Goal: Complete application form: Complete application form

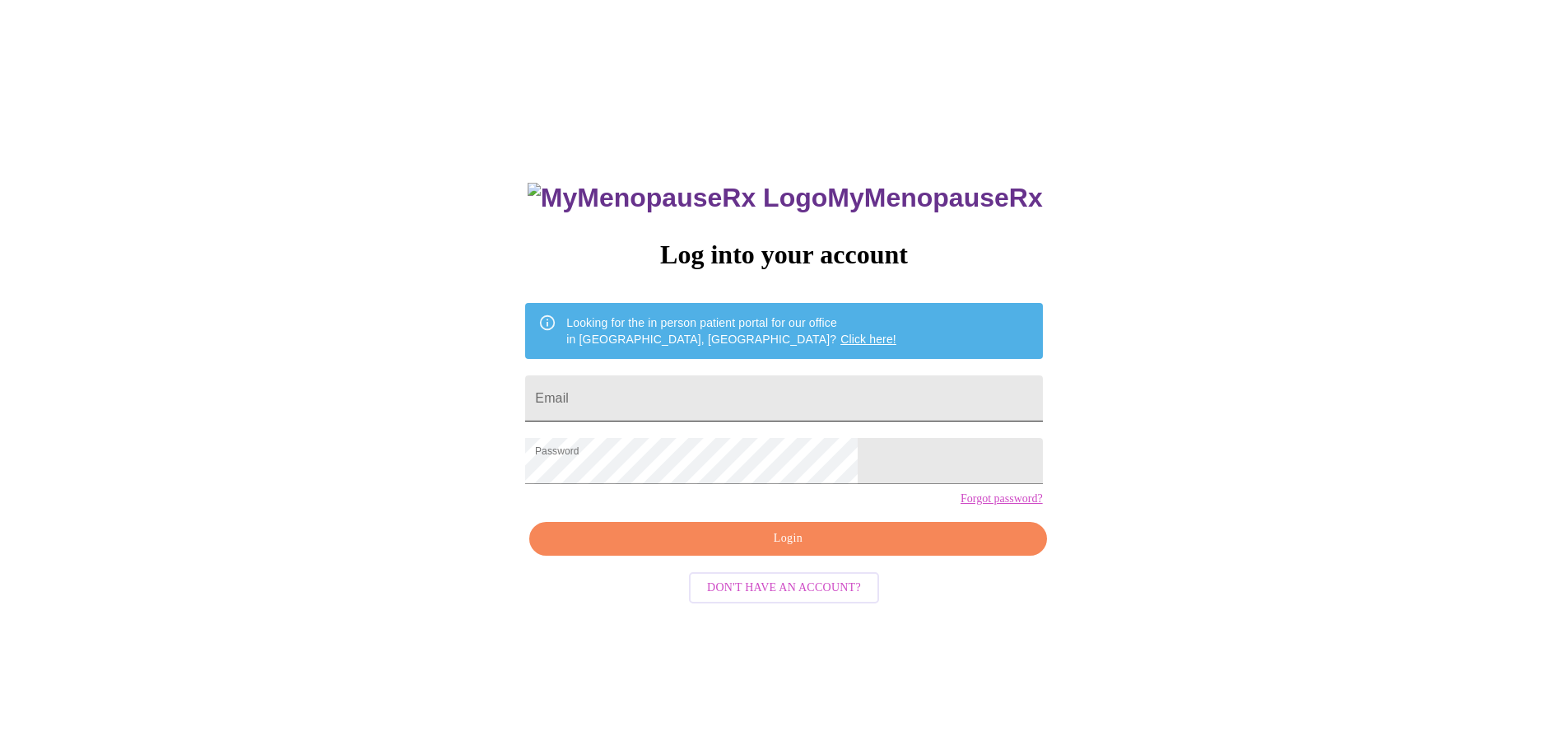
click at [702, 392] on input "Email" at bounding box center [784, 398] width 517 height 46
type input "[PERSON_NAME][EMAIL_ADDRESS][DOMAIN_NAME]"
click at [785, 549] on span "Login" at bounding box center [788, 538] width 479 height 21
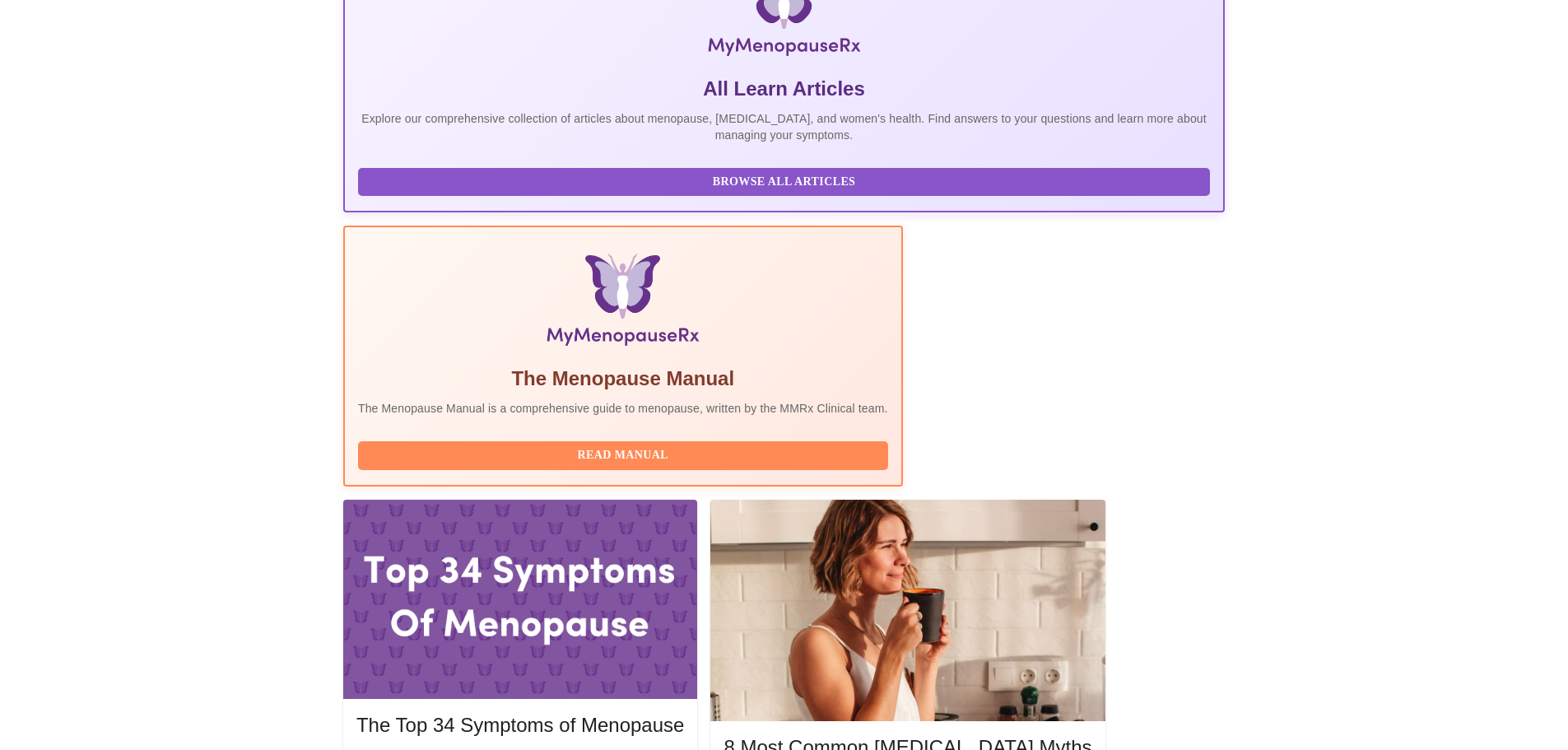
scroll to position [330, 0]
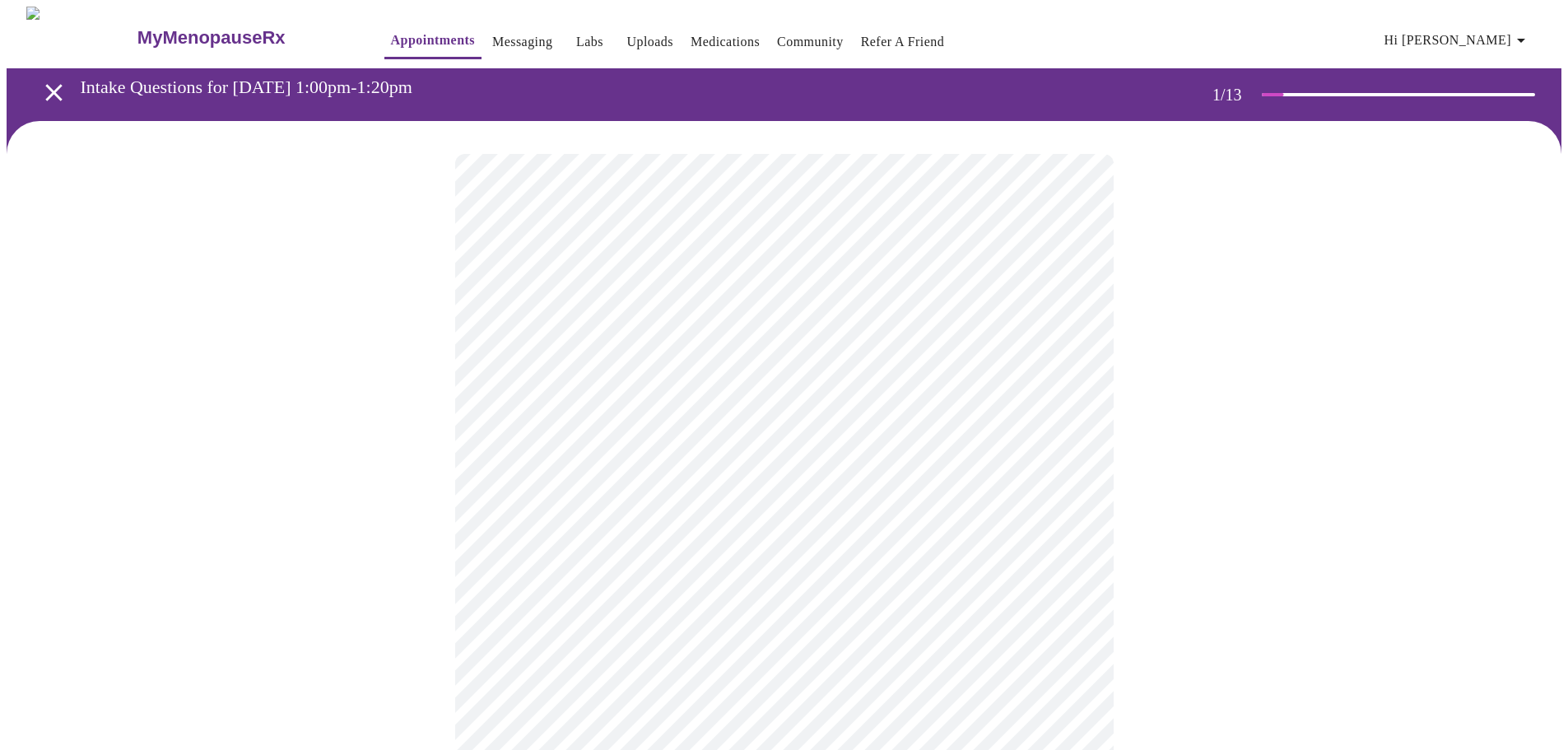
click at [1072, 367] on body "MyMenopauseRx Appointments Messaging Labs Uploads Medications Community Refer a…" at bounding box center [784, 759] width 1555 height 1504
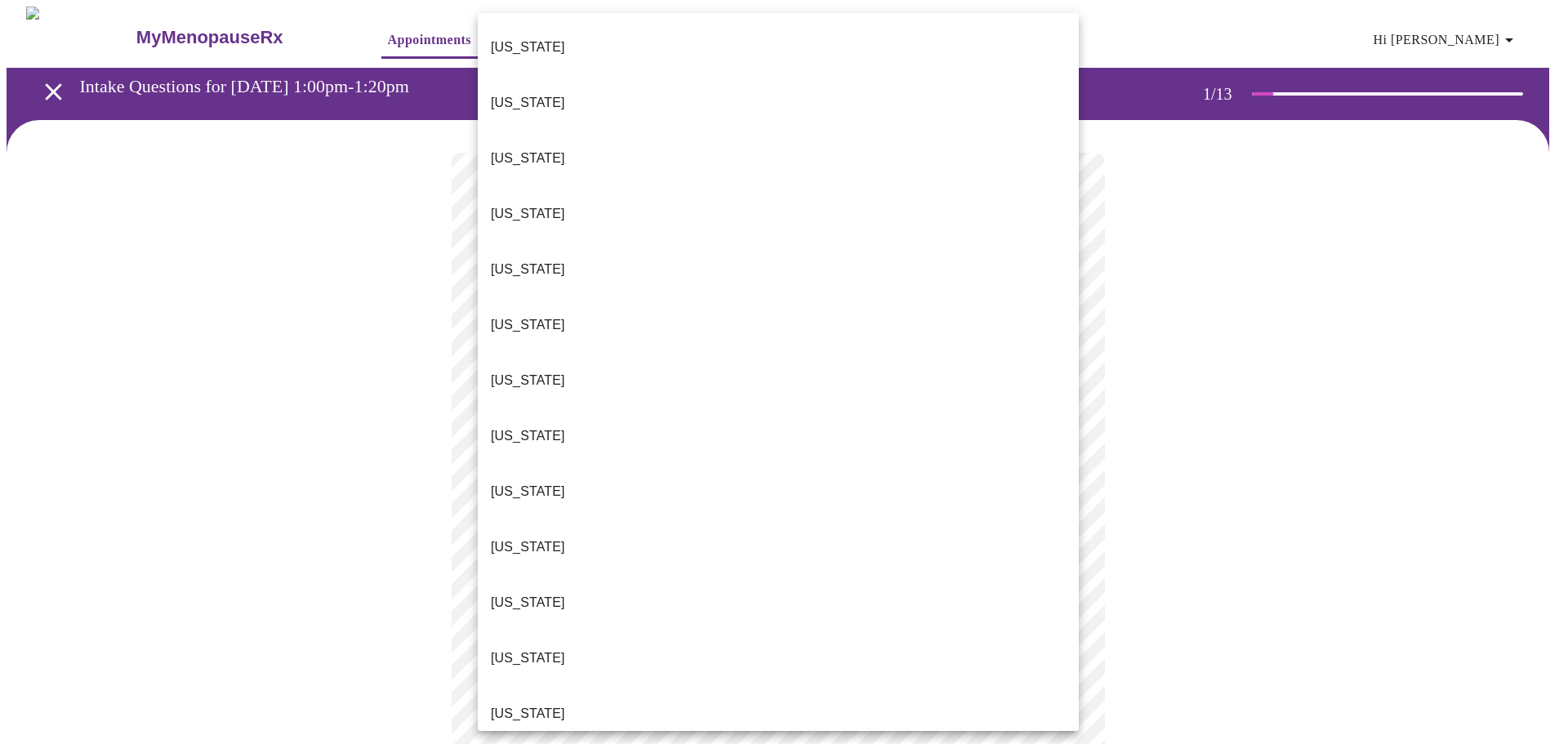
click at [544, 686] on li "[US_STATE]" at bounding box center [778, 713] width 602 height 55
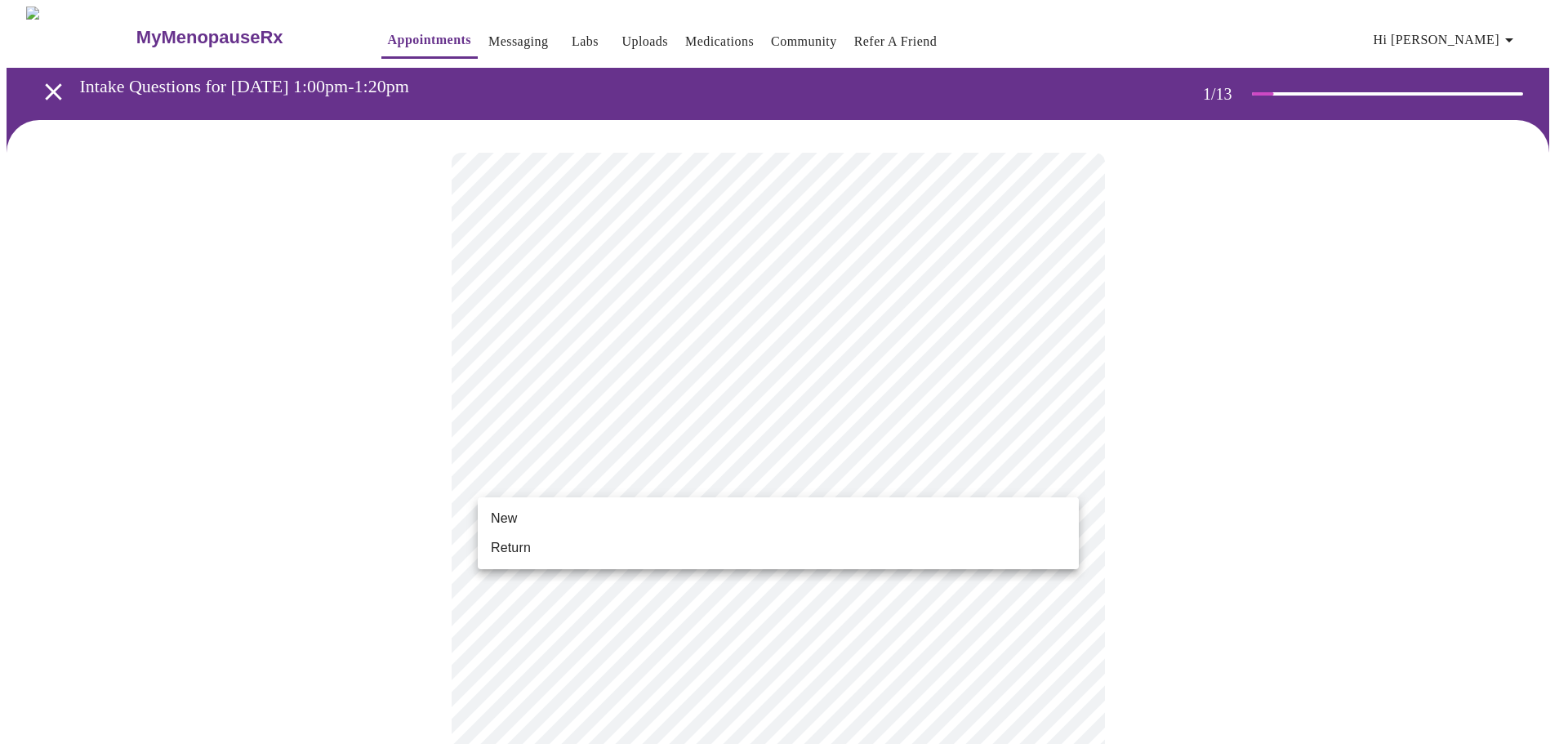
click at [1033, 472] on body "MyMenopauseRx Appointments Messaging Labs Uploads Medications Community Refer a…" at bounding box center [784, 748] width 1555 height 1482
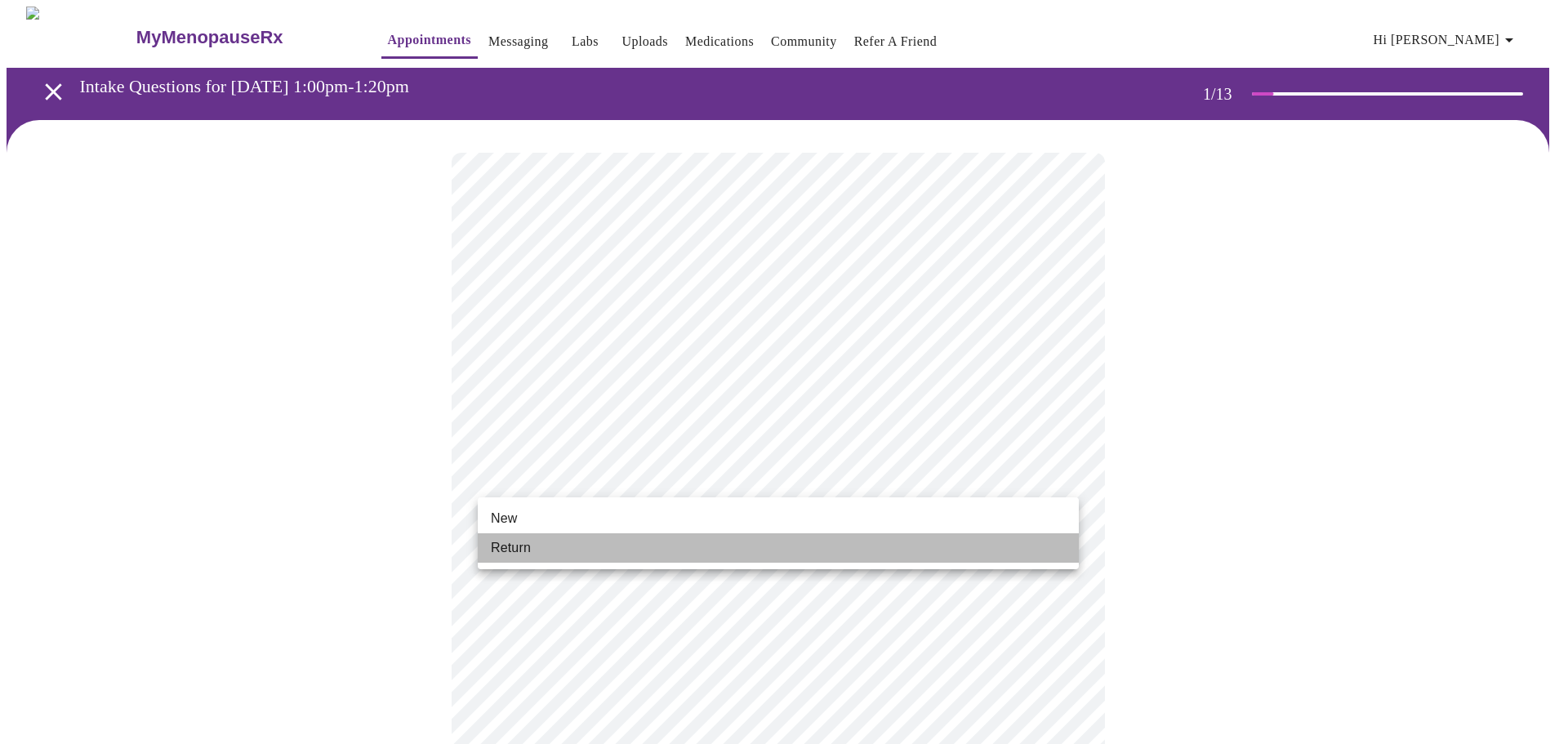
click at [538, 555] on li "Return" at bounding box center [778, 548] width 602 height 29
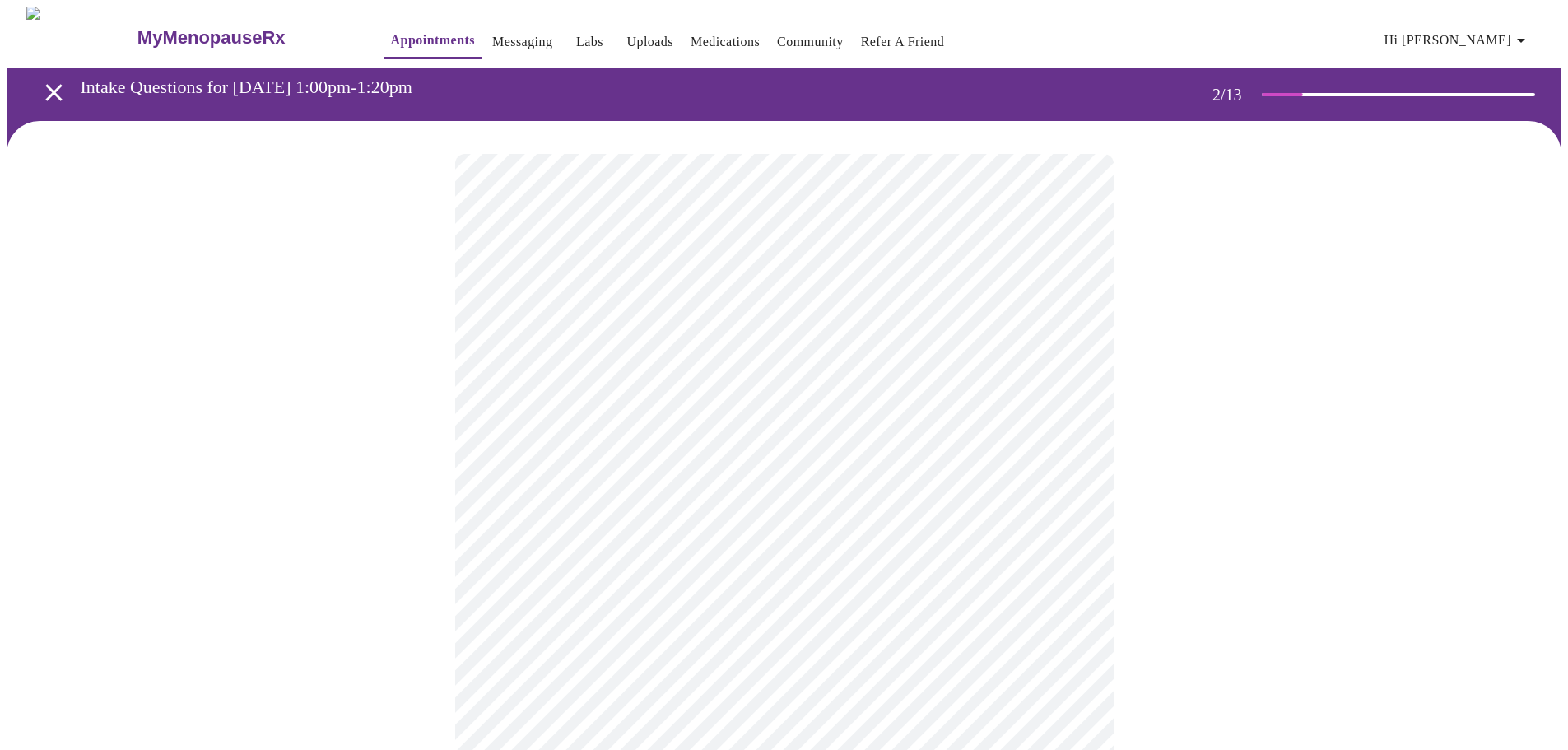
click at [1074, 331] on body "MyMenopauseRx Appointments Messaging Labs Uploads Medications Community Refer a…" at bounding box center [784, 502] width 1555 height 990
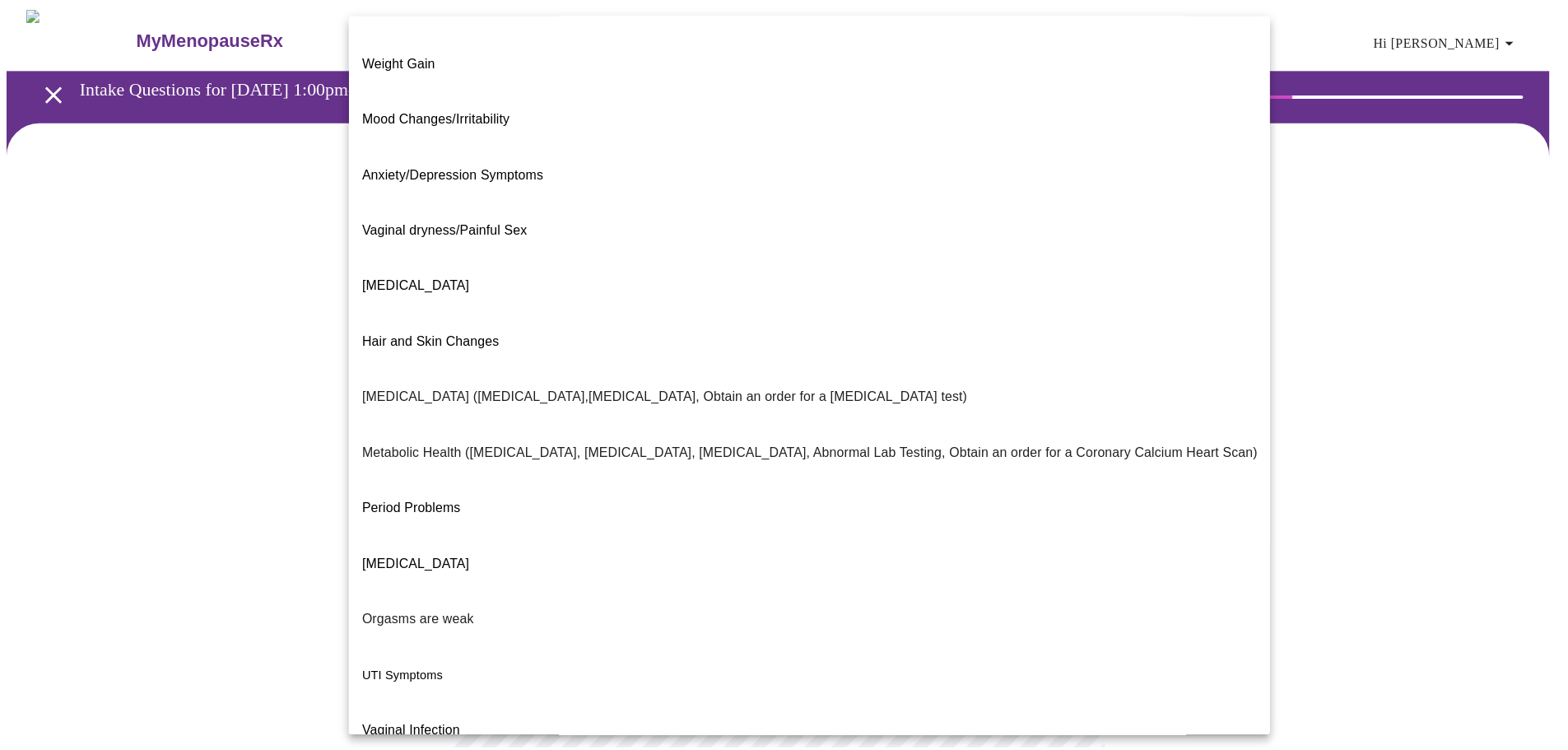
scroll to position [103, 0]
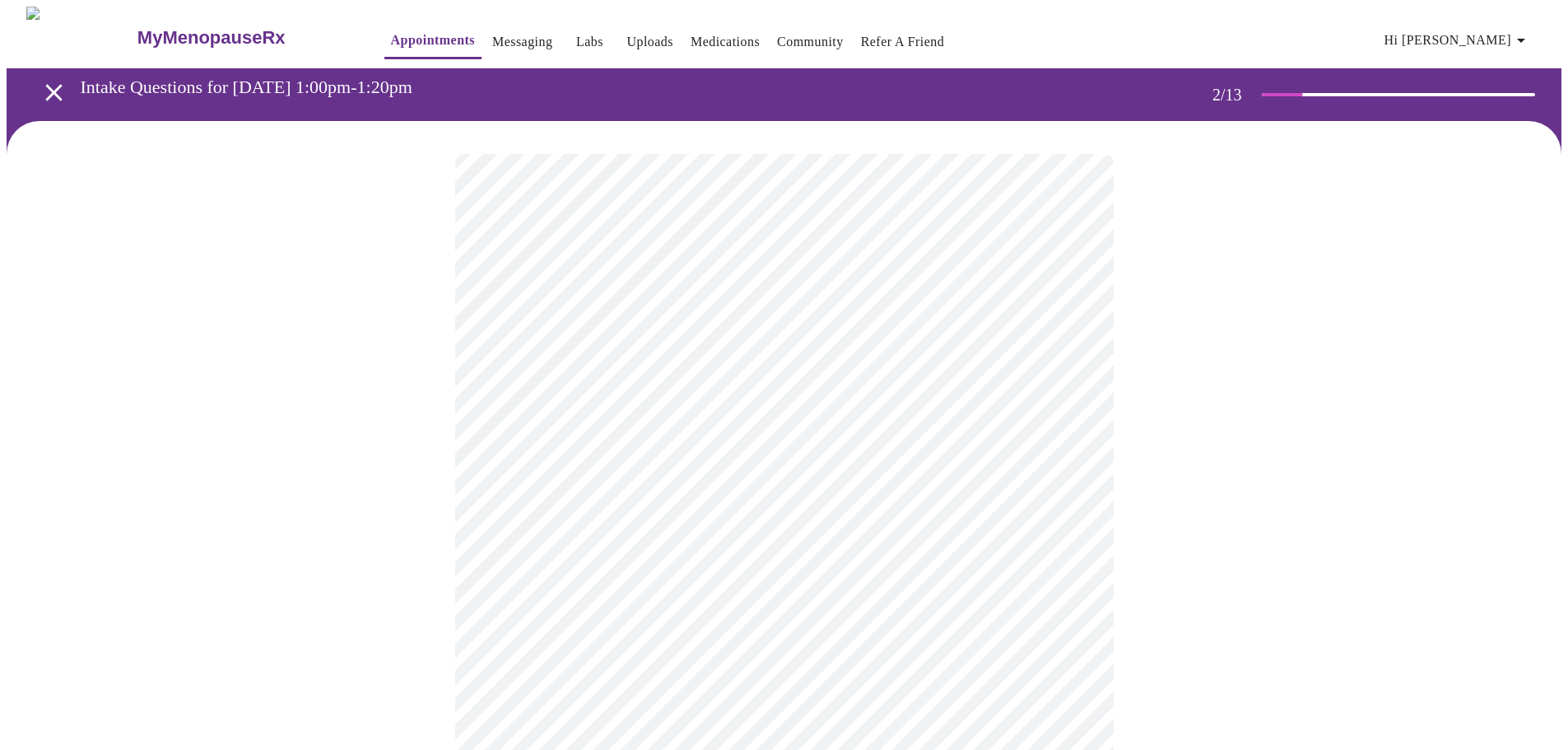
click at [990, 492] on body "MyMenopauseRx Appointments Messaging Labs Uploads Medications Community Refer a…" at bounding box center [784, 497] width 1555 height 980
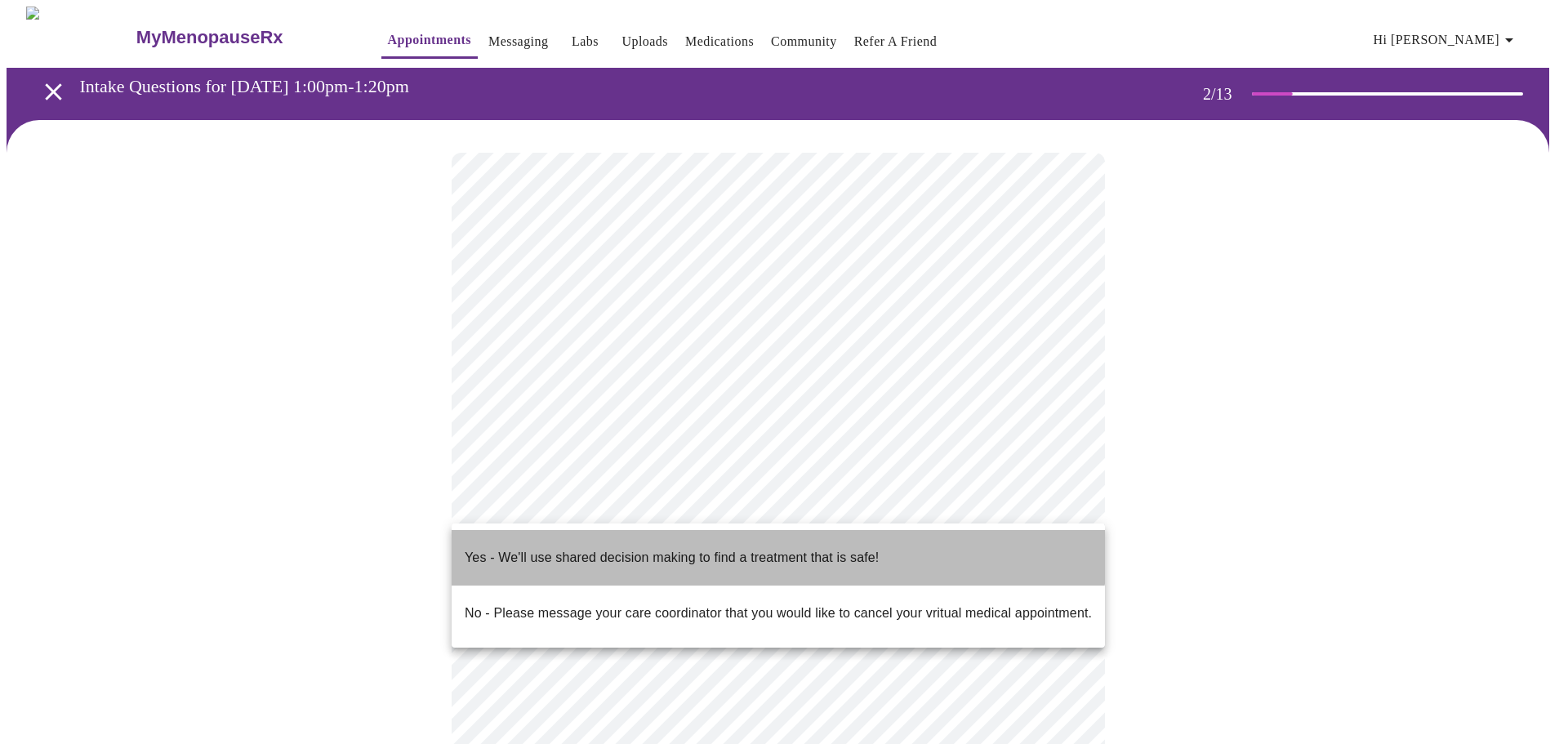
click at [719, 548] on p "Yes - We'll use shared decision making to find a treatment that is safe!" at bounding box center [671, 558] width 414 height 19
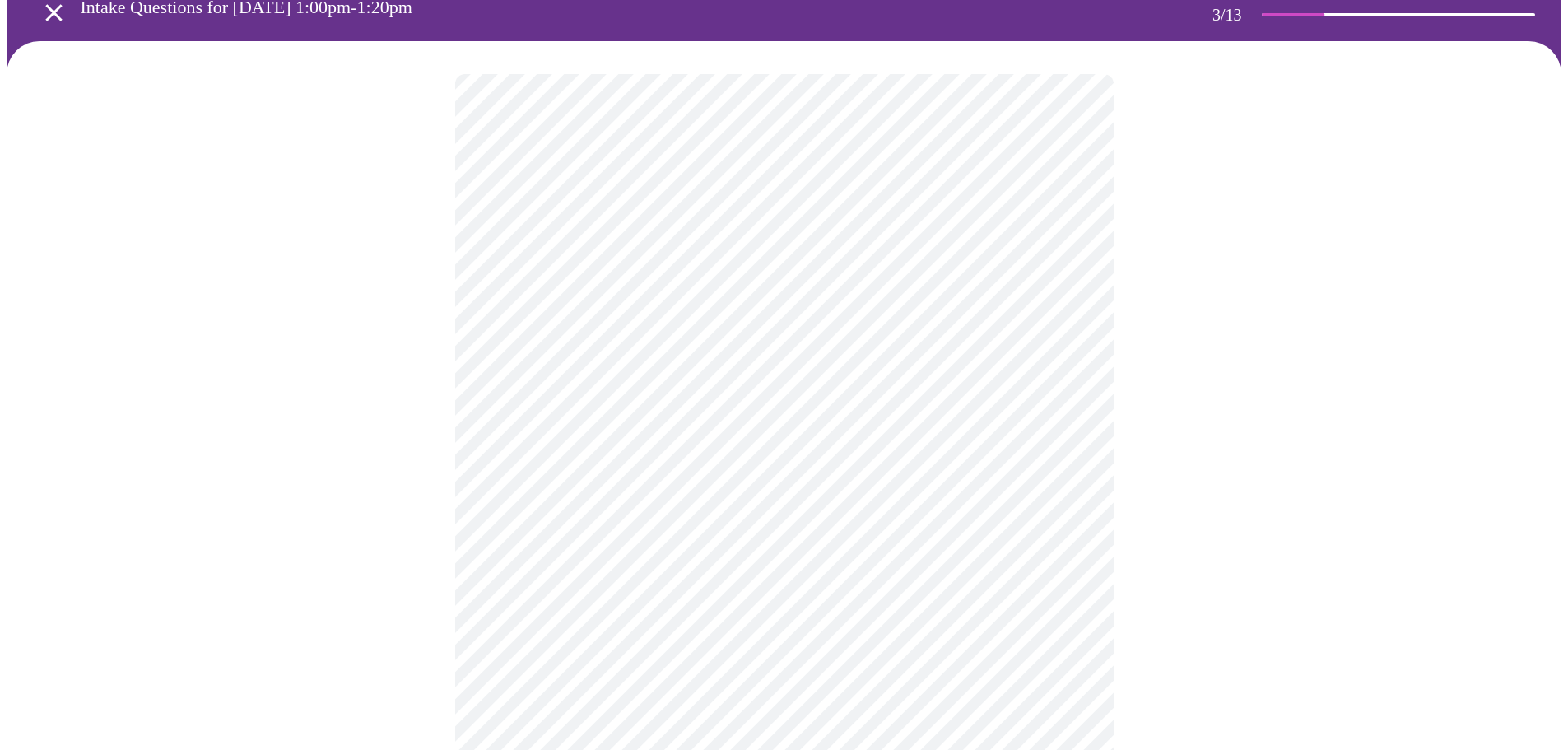
scroll to position [75, 0]
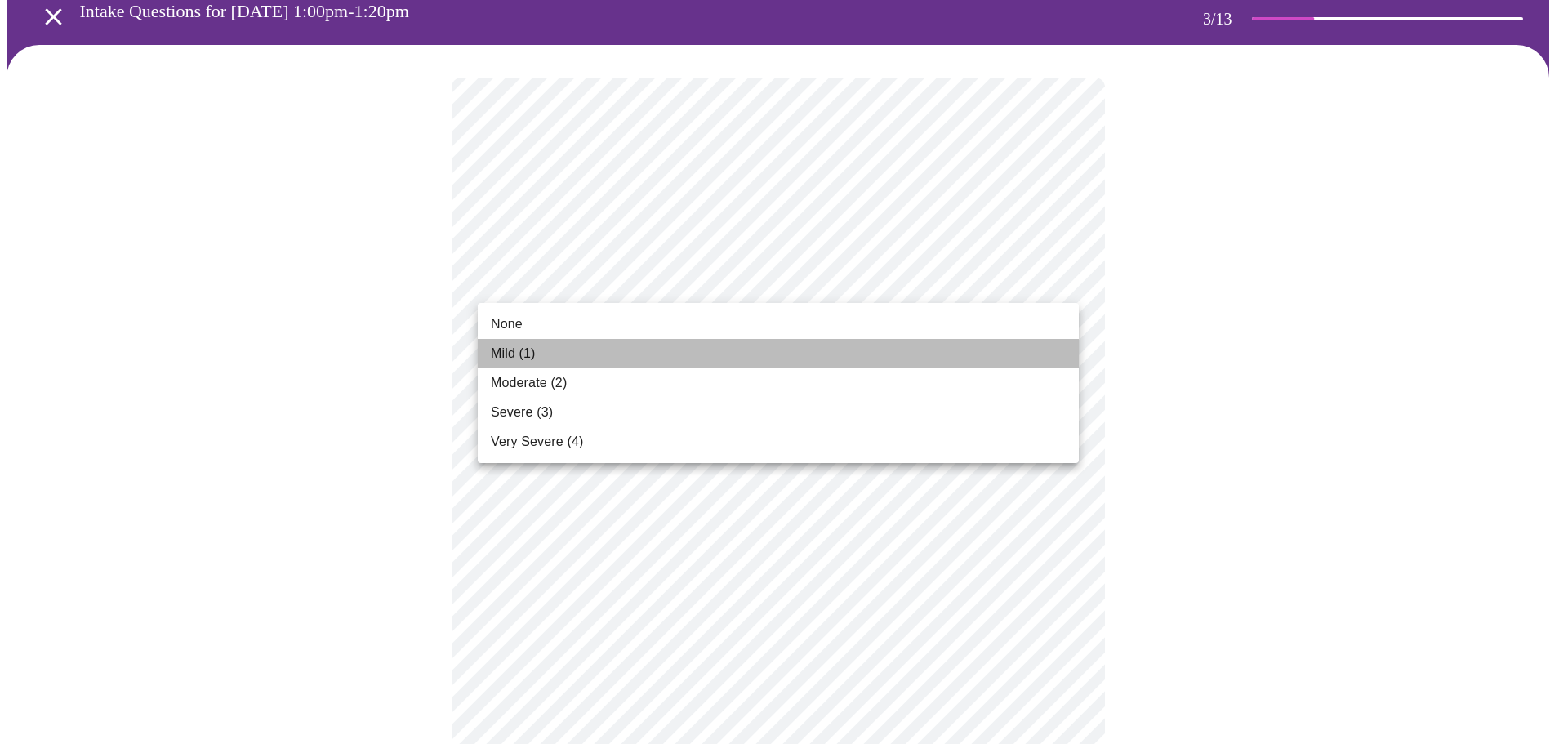
click at [499, 345] on span "Mild (1)" at bounding box center [513, 353] width 45 height 19
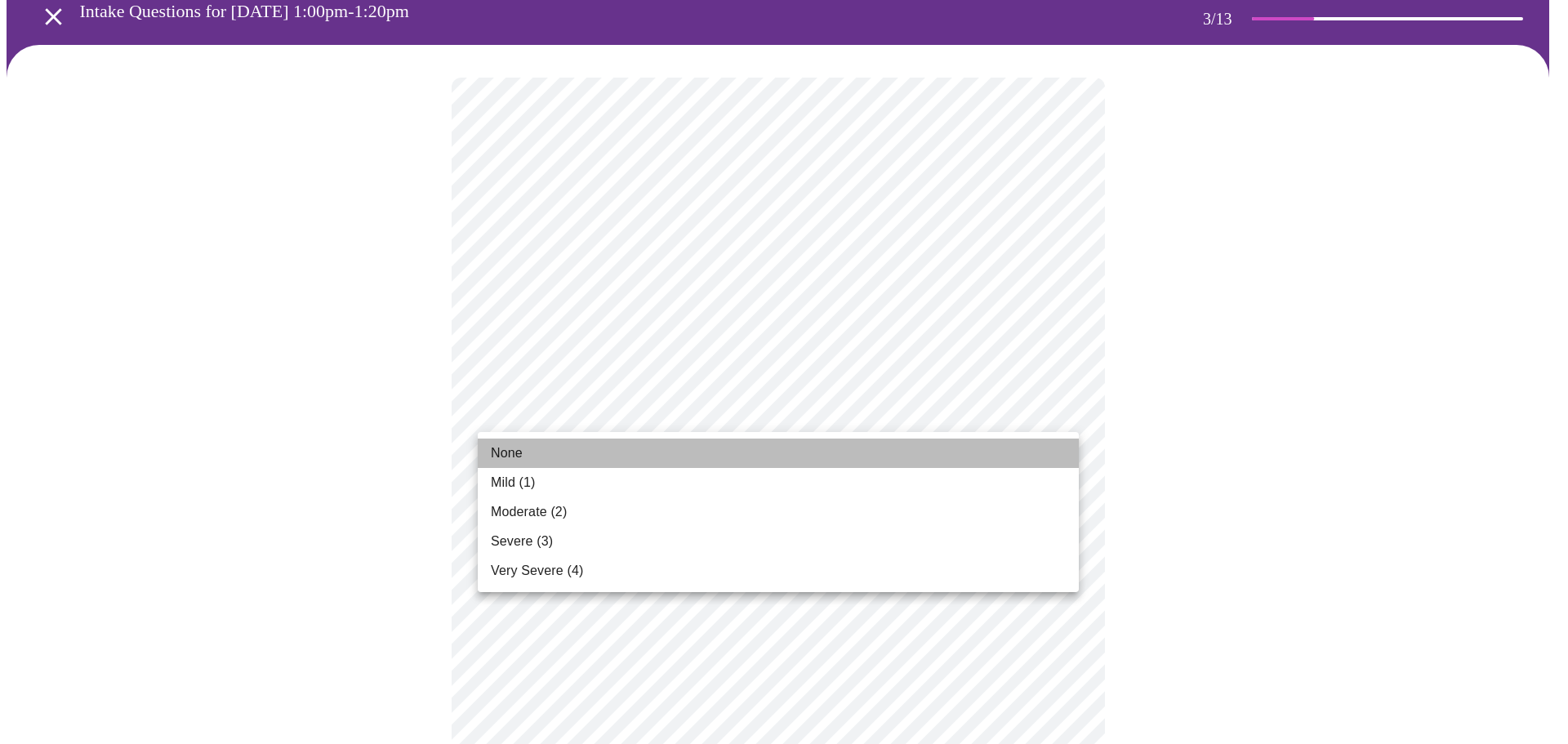
click at [538, 446] on li "None" at bounding box center [778, 453] width 602 height 29
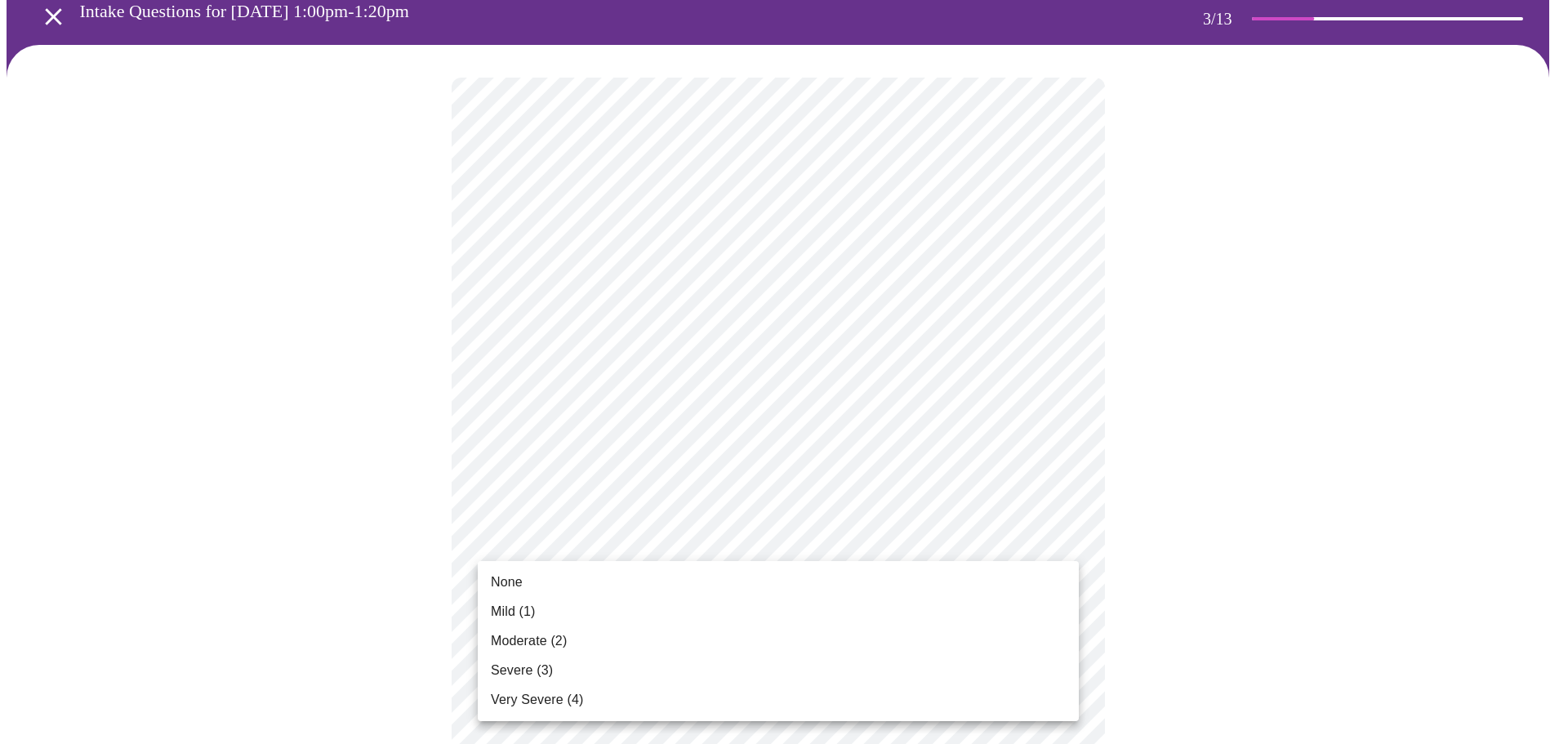
click at [500, 605] on span "Mild (1)" at bounding box center [513, 611] width 45 height 19
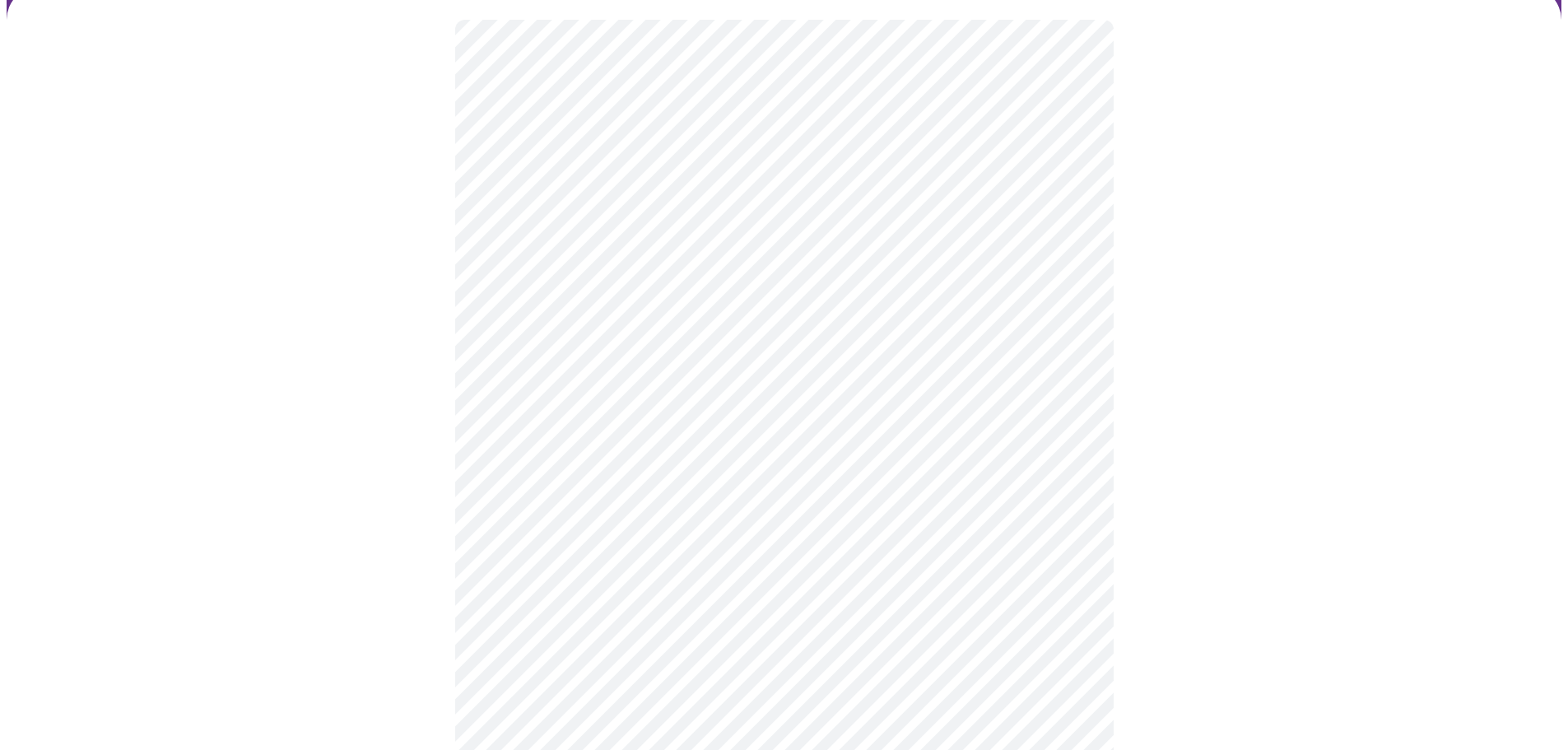
scroll to position [241, 0]
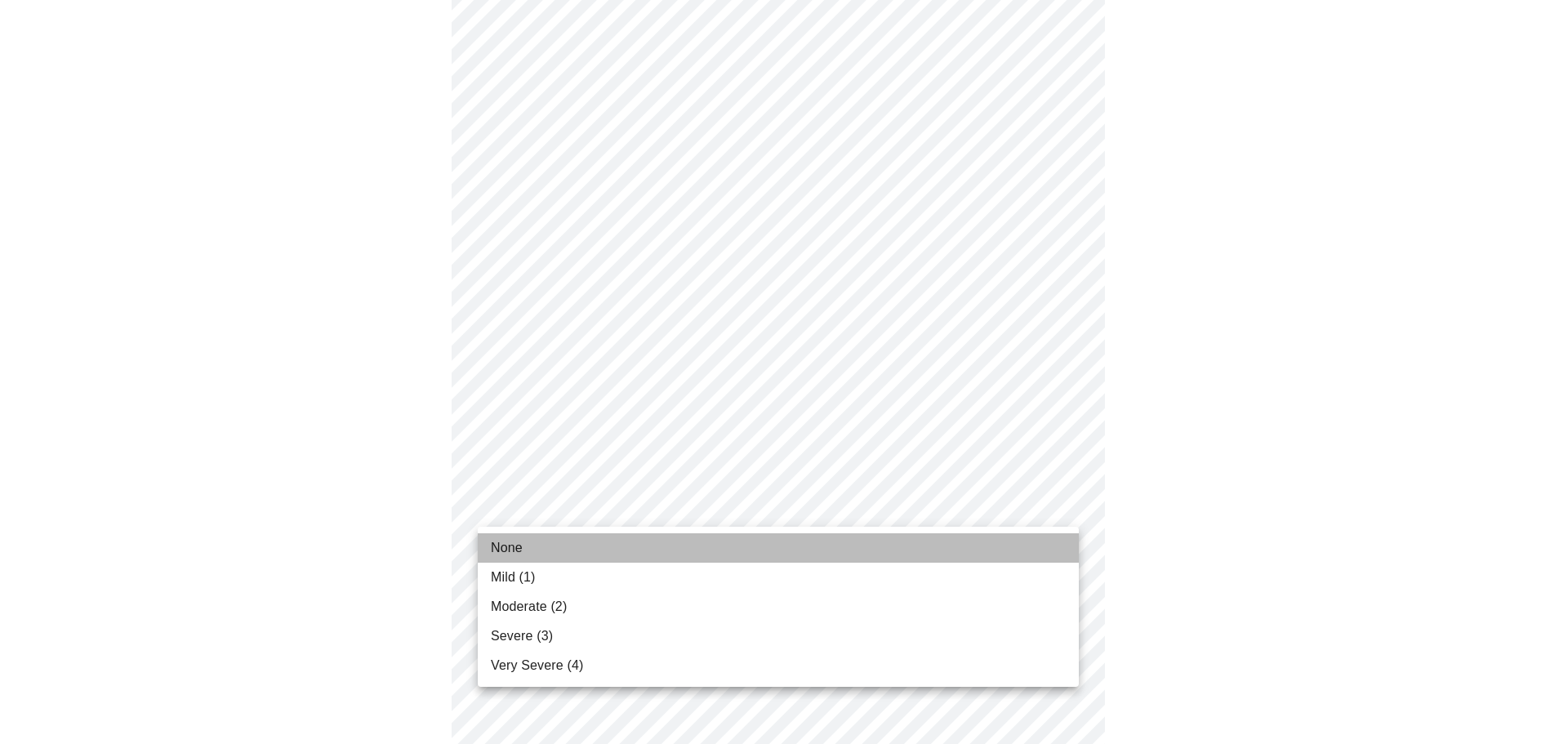
click at [534, 537] on li "None" at bounding box center [778, 548] width 602 height 29
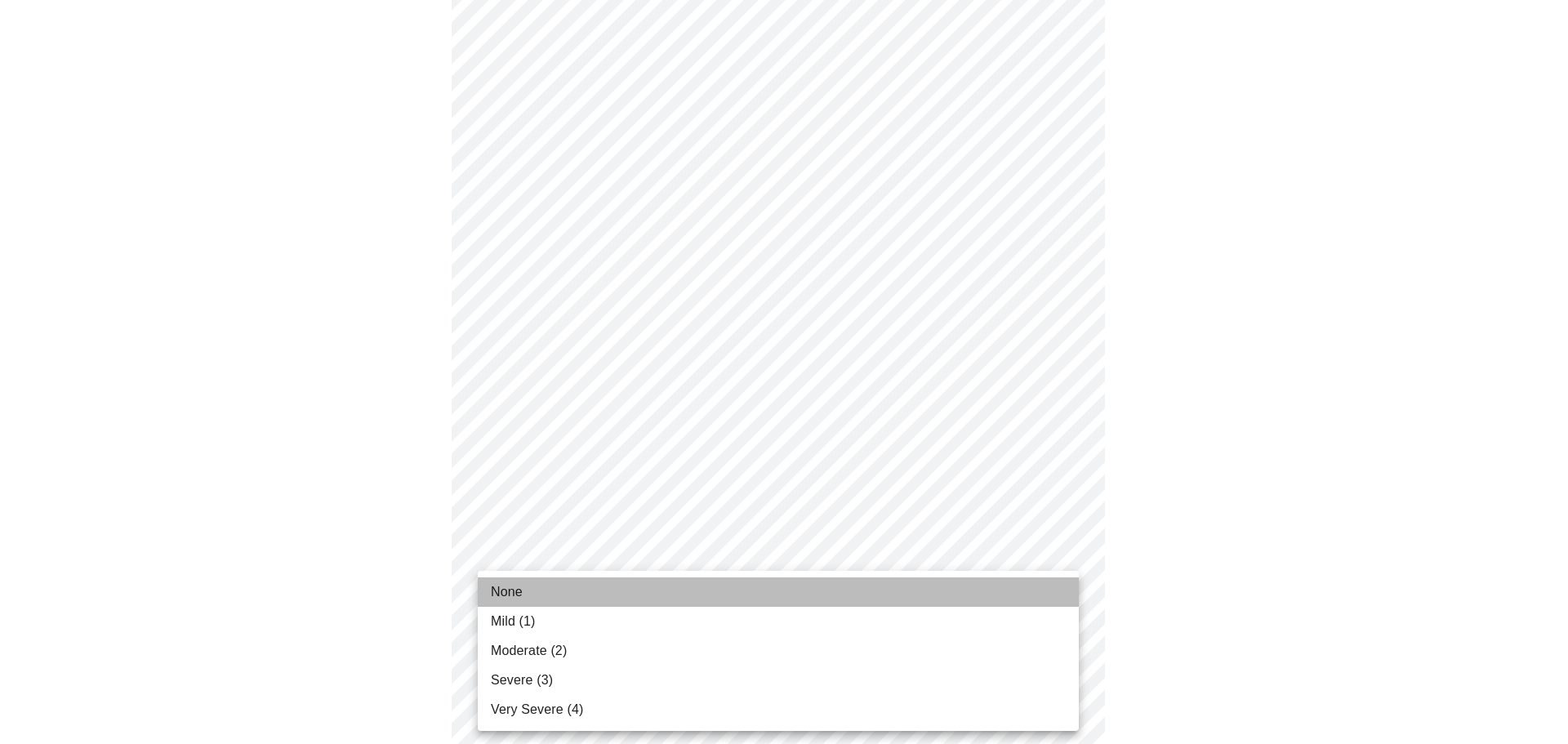
click at [527, 591] on li "None" at bounding box center [778, 592] width 602 height 29
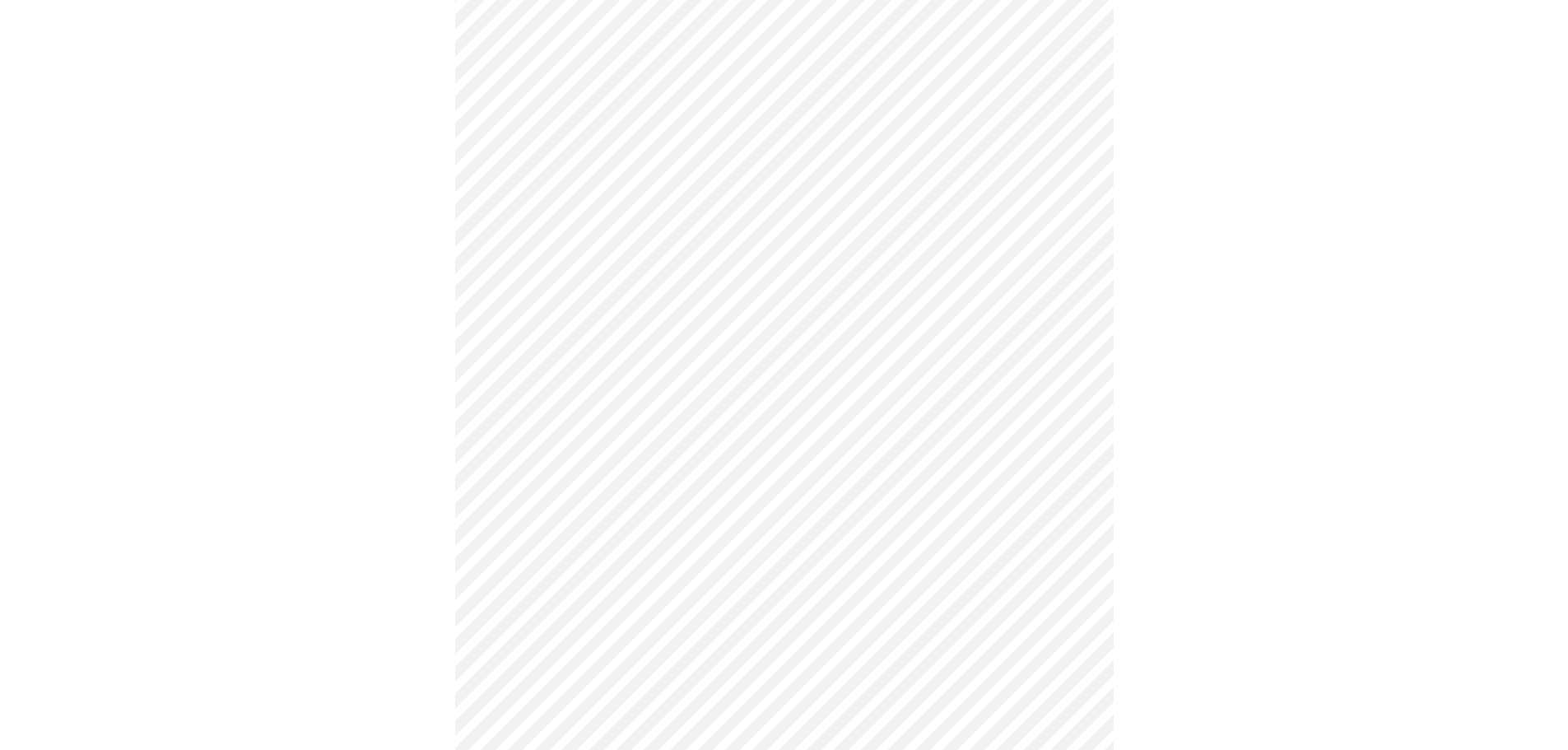
scroll to position [569, 0]
click at [584, 402] on body "MyMenopauseRx Appointments Messaging Labs Uploads Medications Community Refer a…" at bounding box center [790, 473] width 1568 height 2074
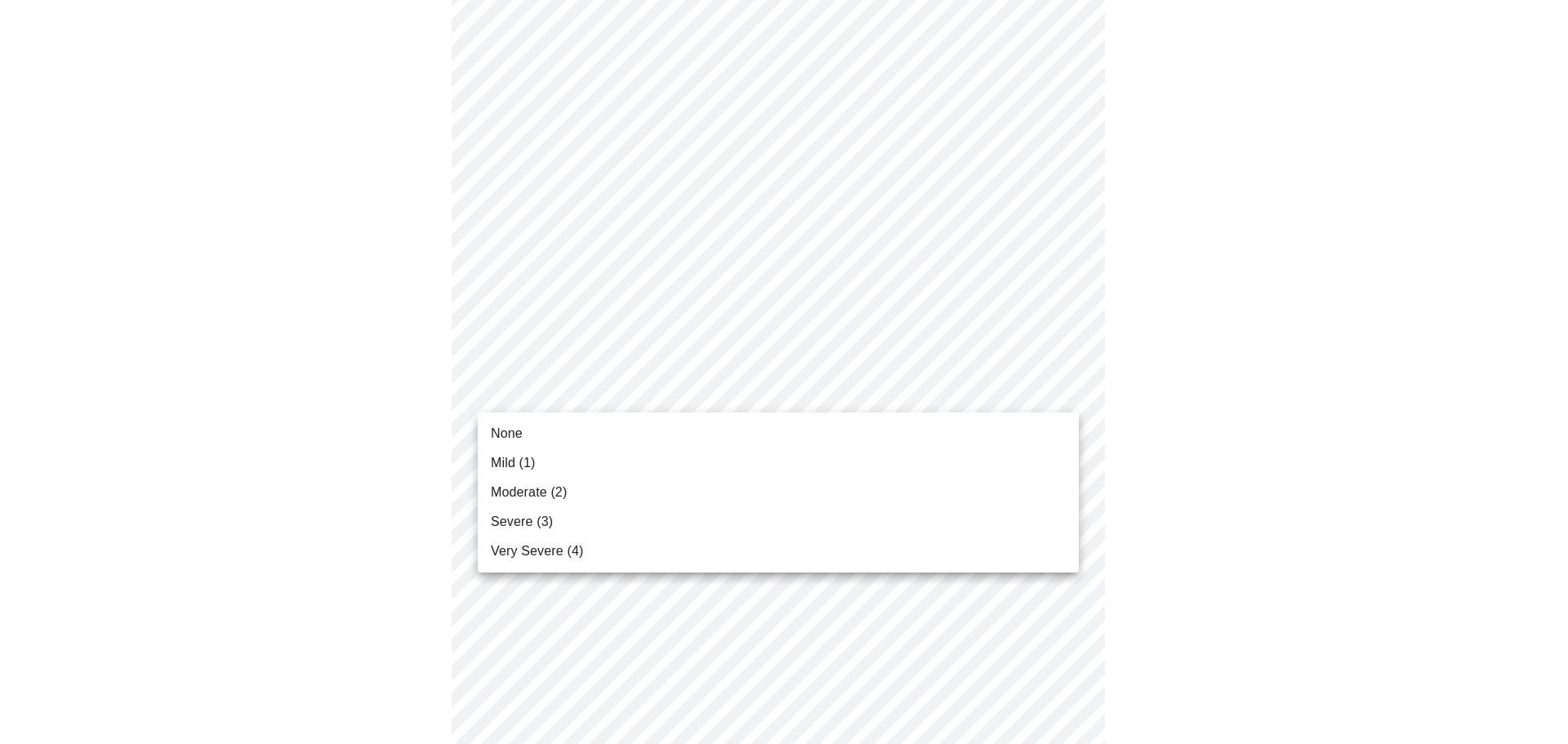
click at [521, 440] on span "None" at bounding box center [506, 434] width 32 height 19
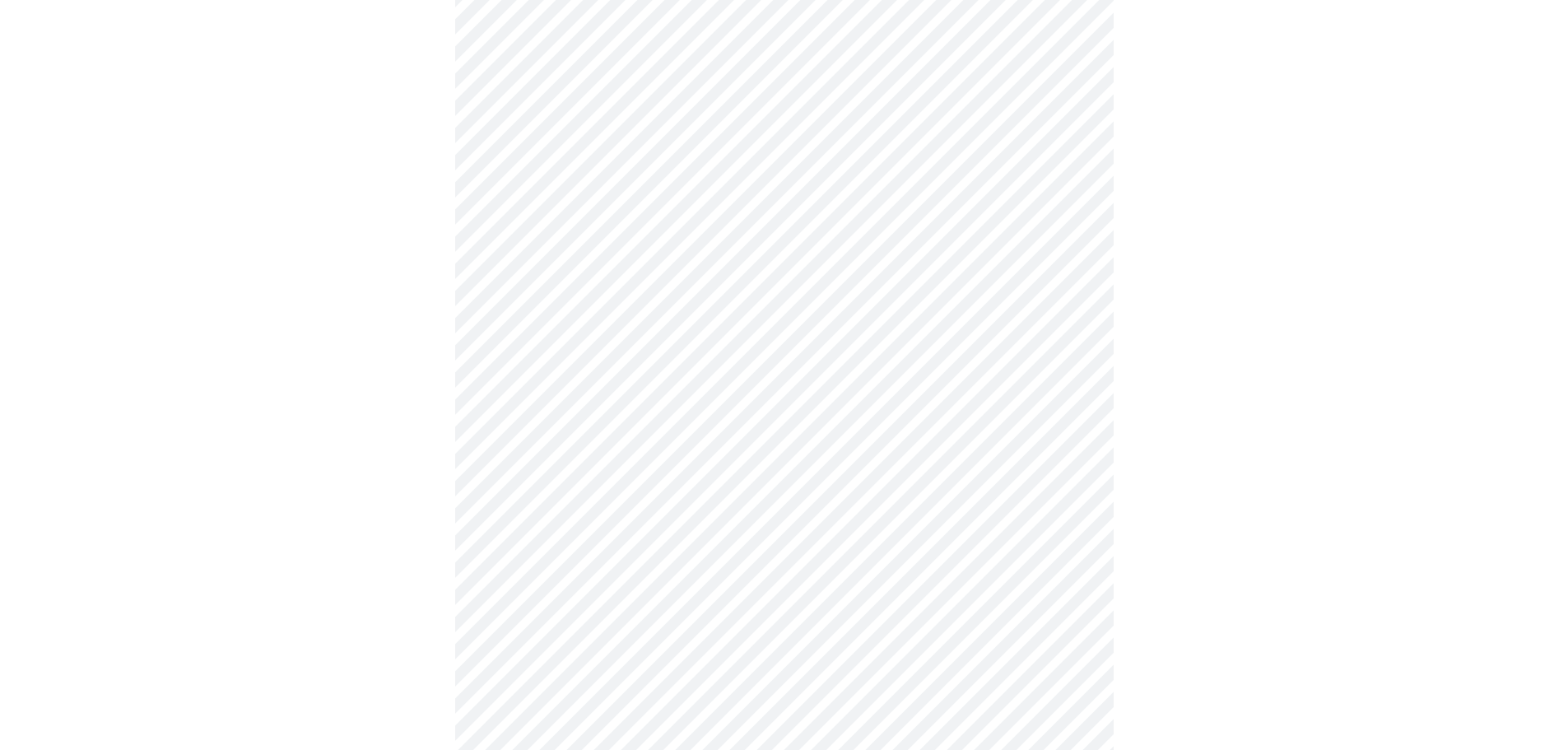
click at [672, 520] on body "MyMenopauseRx Appointments Messaging Labs Uploads Medications Community Refer a…" at bounding box center [784, 463] width 1555 height 2051
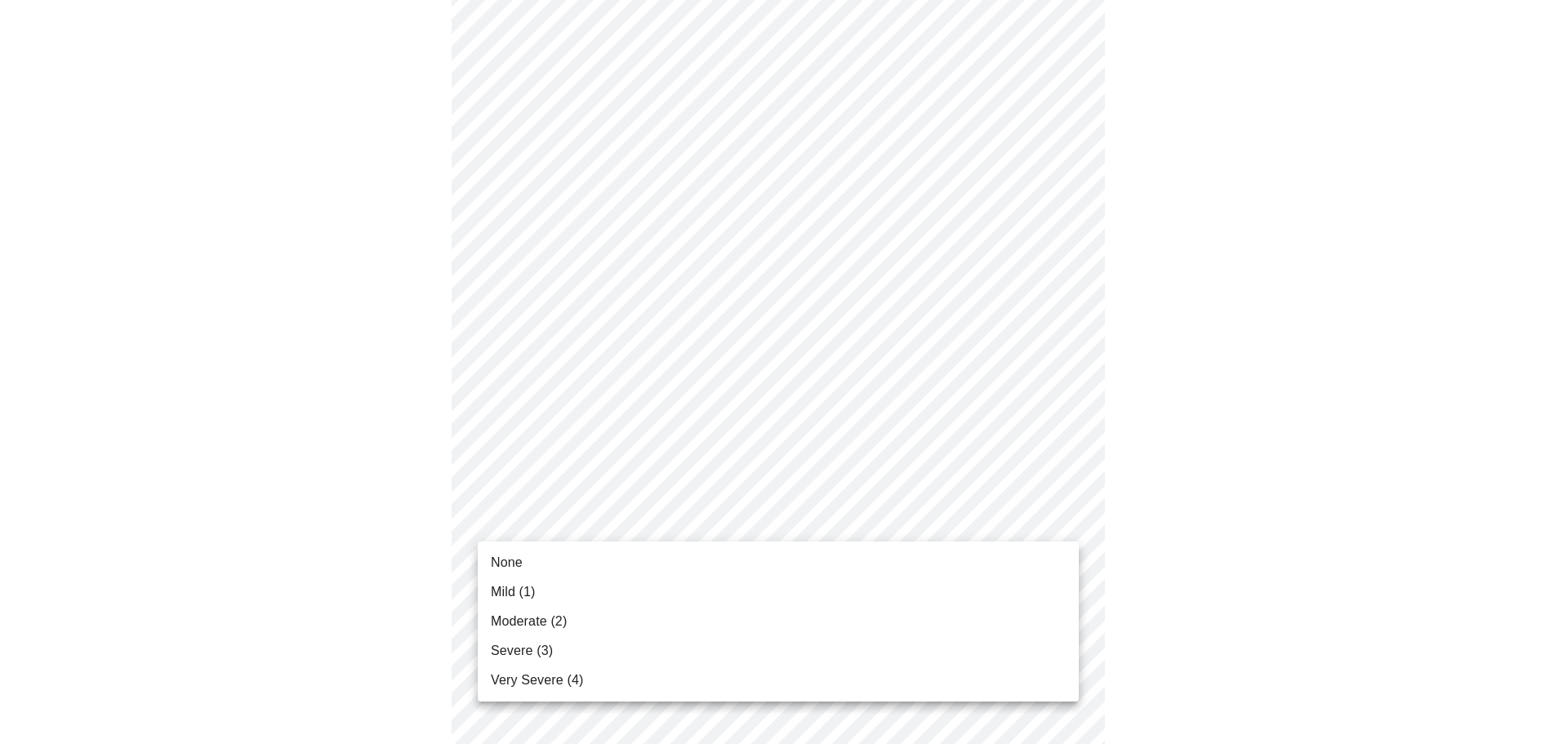
click at [517, 559] on span "None" at bounding box center [506, 563] width 32 height 19
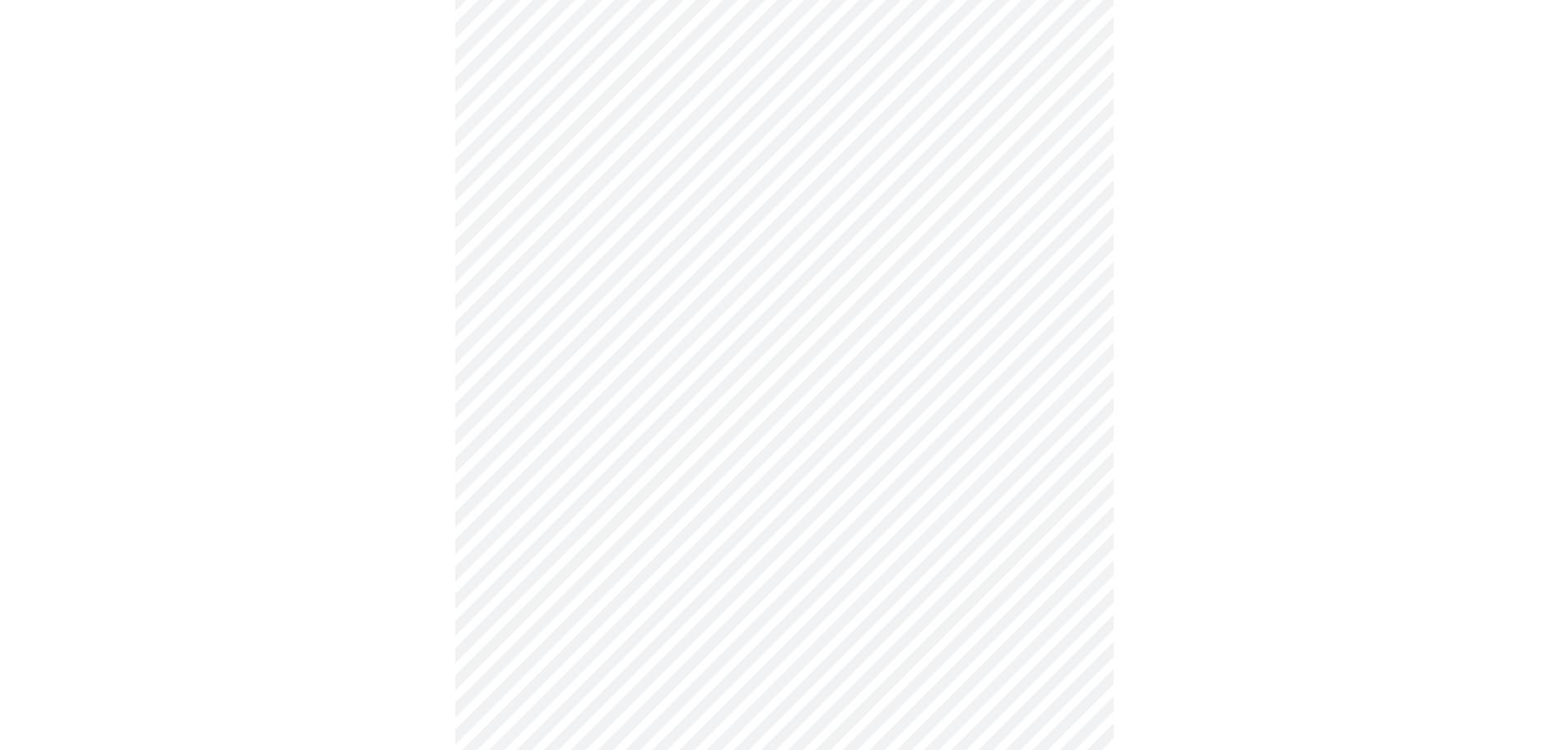
scroll to position [899, 0]
click at [544, 325] on body "MyMenopauseRx Appointments Messaging Labs Uploads Medications Community Refer a…" at bounding box center [784, 122] width 1555 height 2028
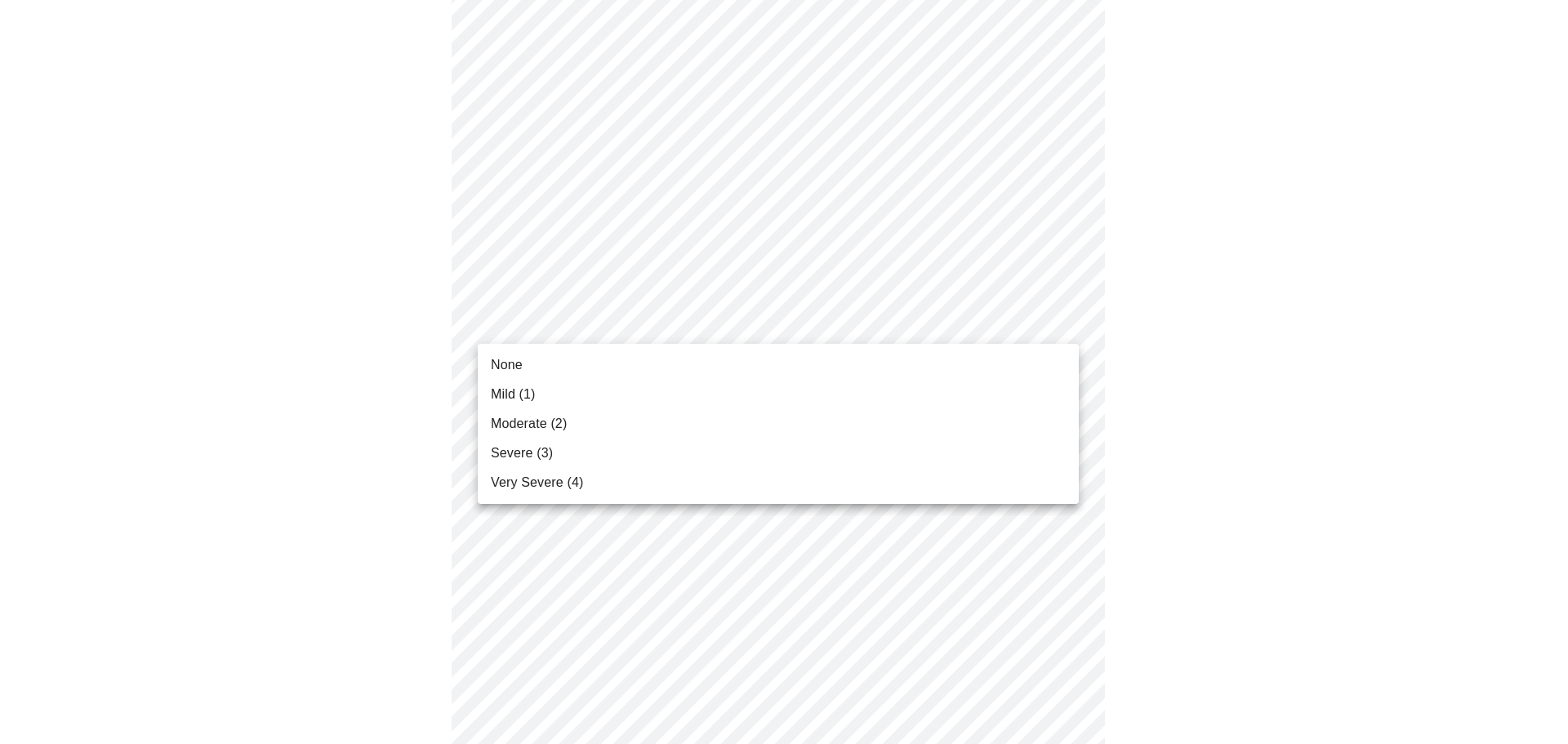
click at [518, 365] on span "None" at bounding box center [506, 365] width 32 height 19
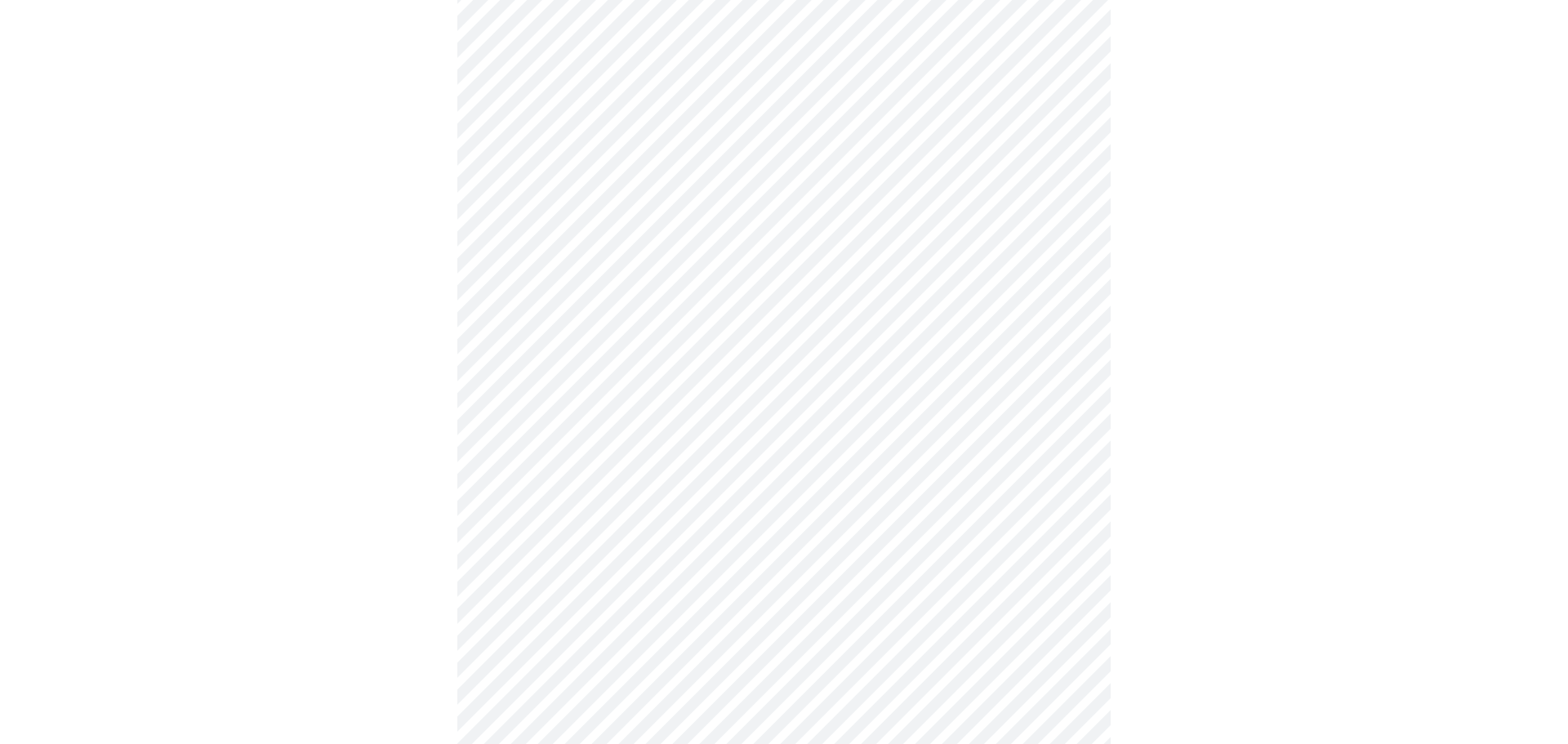
click at [656, 608] on body "MyMenopauseRx Appointments Messaging Labs Uploads Medications Community Refer a…" at bounding box center [784, 110] width 1555 height 1989
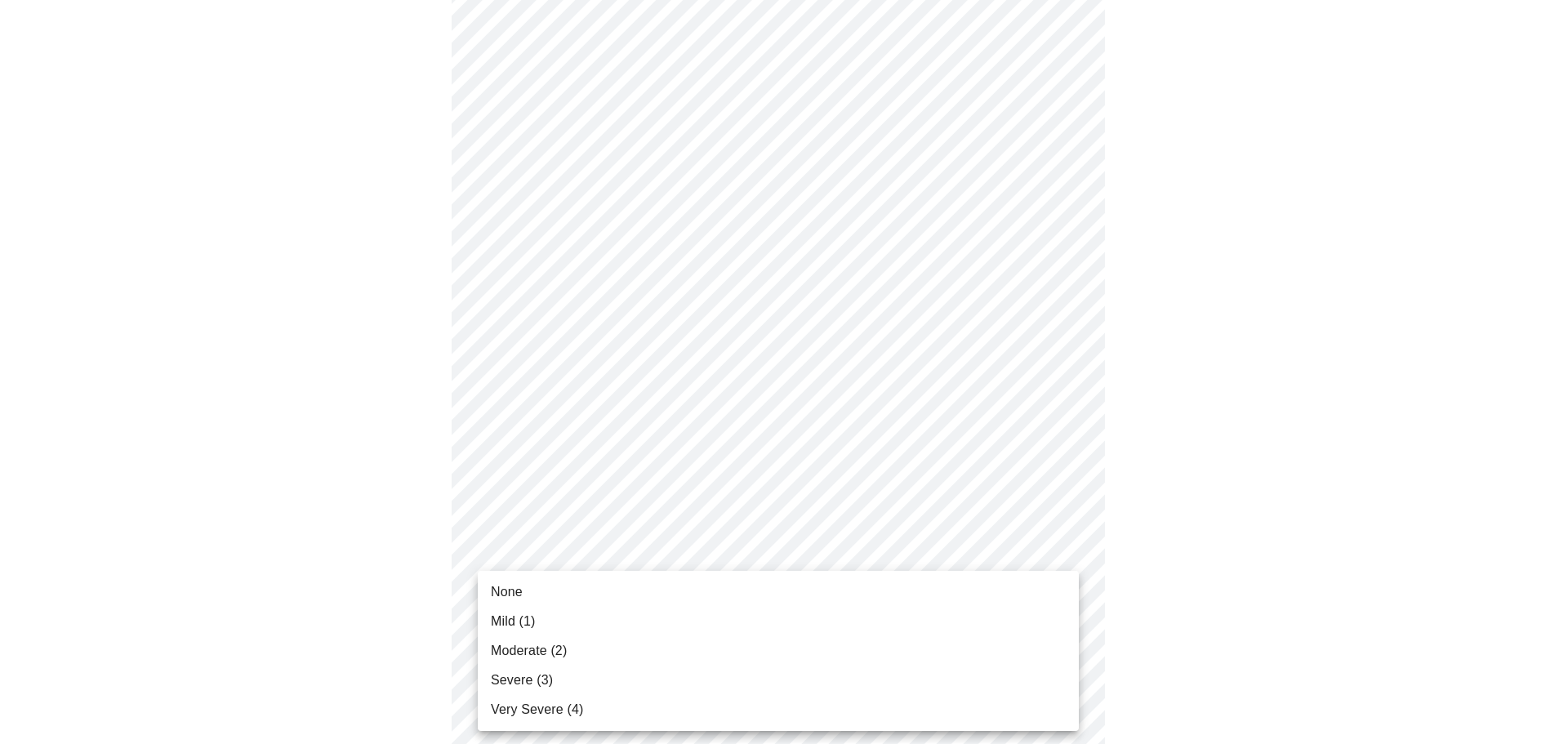
click at [518, 580] on li "None" at bounding box center [778, 592] width 602 height 29
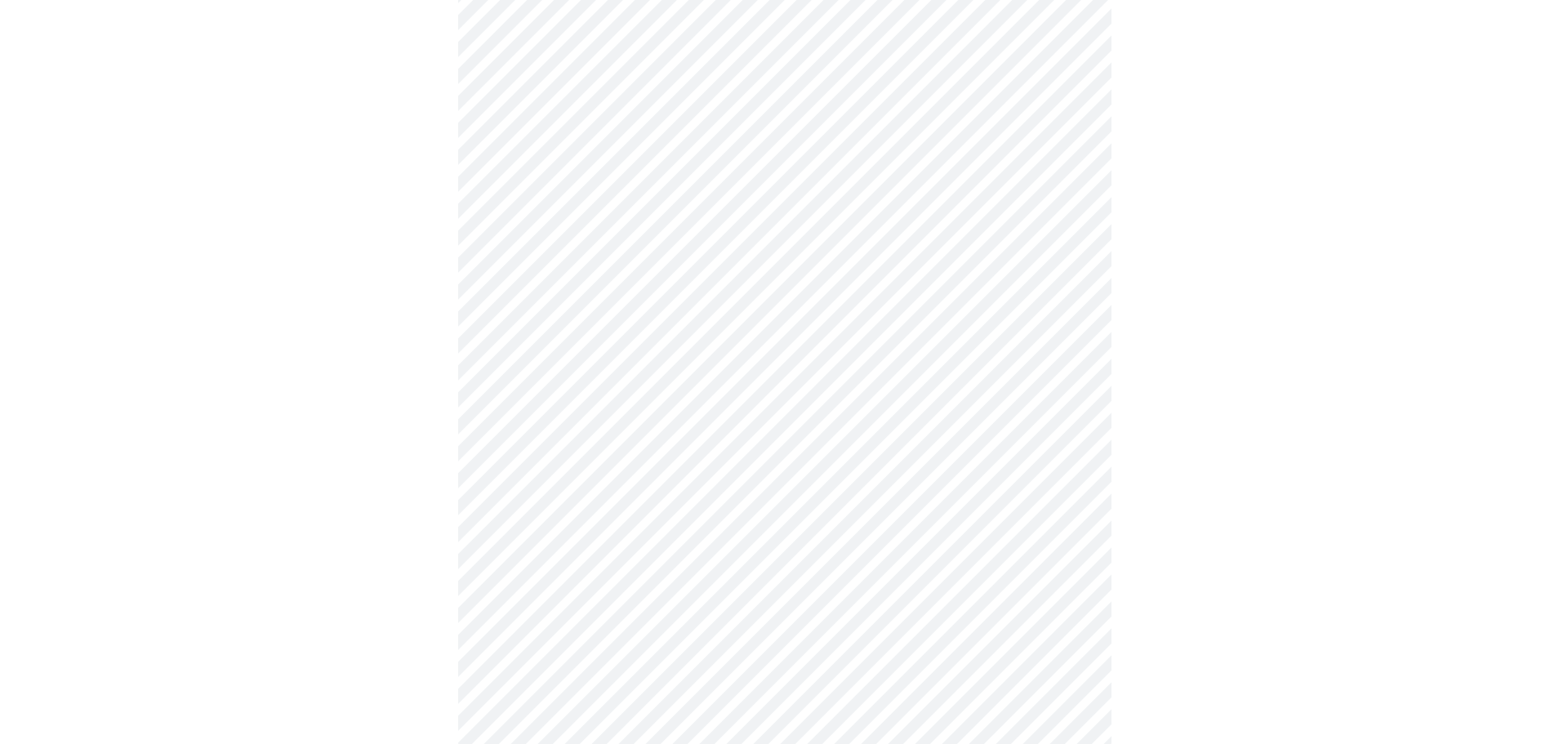
scroll to position [1218, 0]
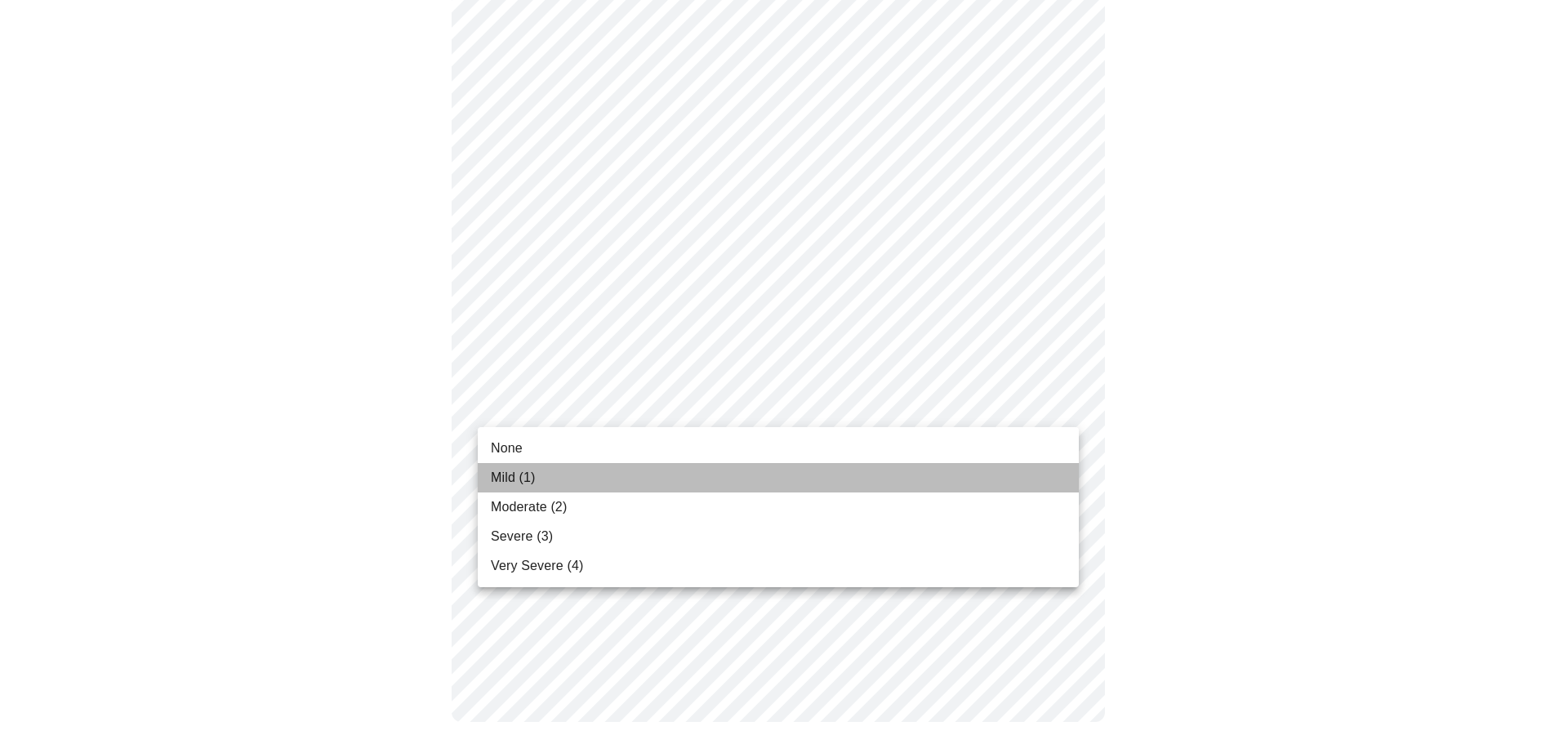
click at [504, 473] on span "Mild (1)" at bounding box center [513, 477] width 45 height 19
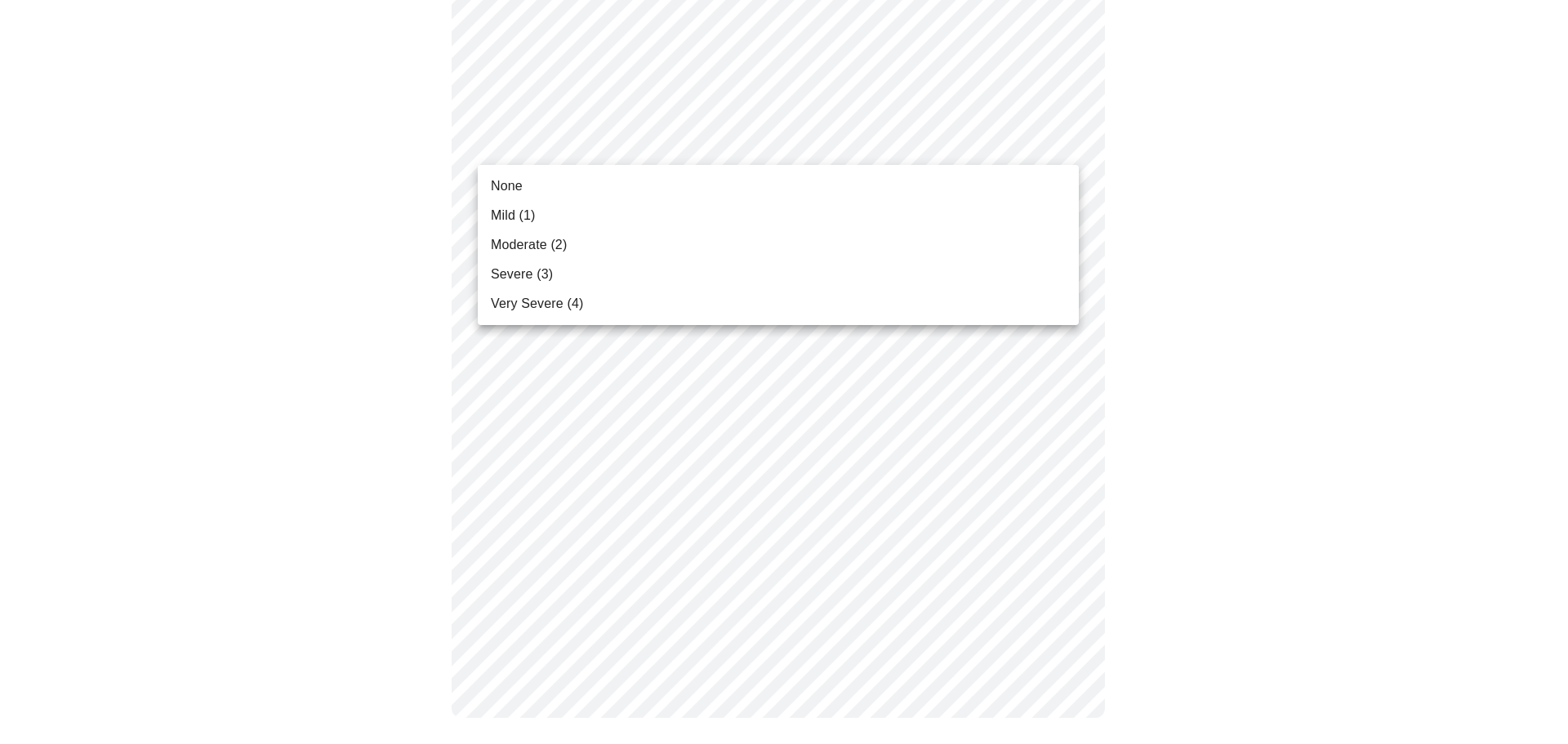
click at [518, 189] on span "None" at bounding box center [506, 186] width 32 height 19
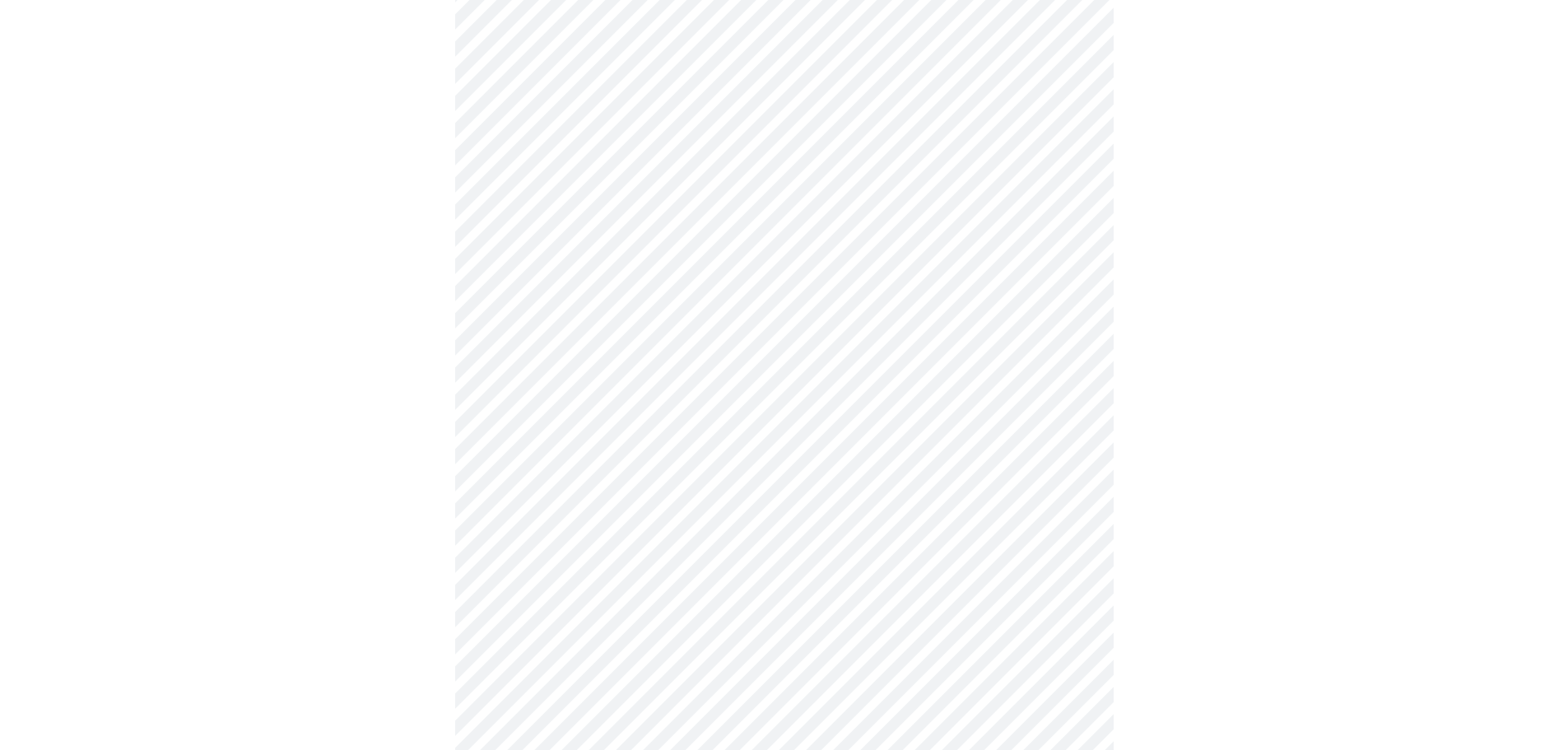
scroll to position [658, 0]
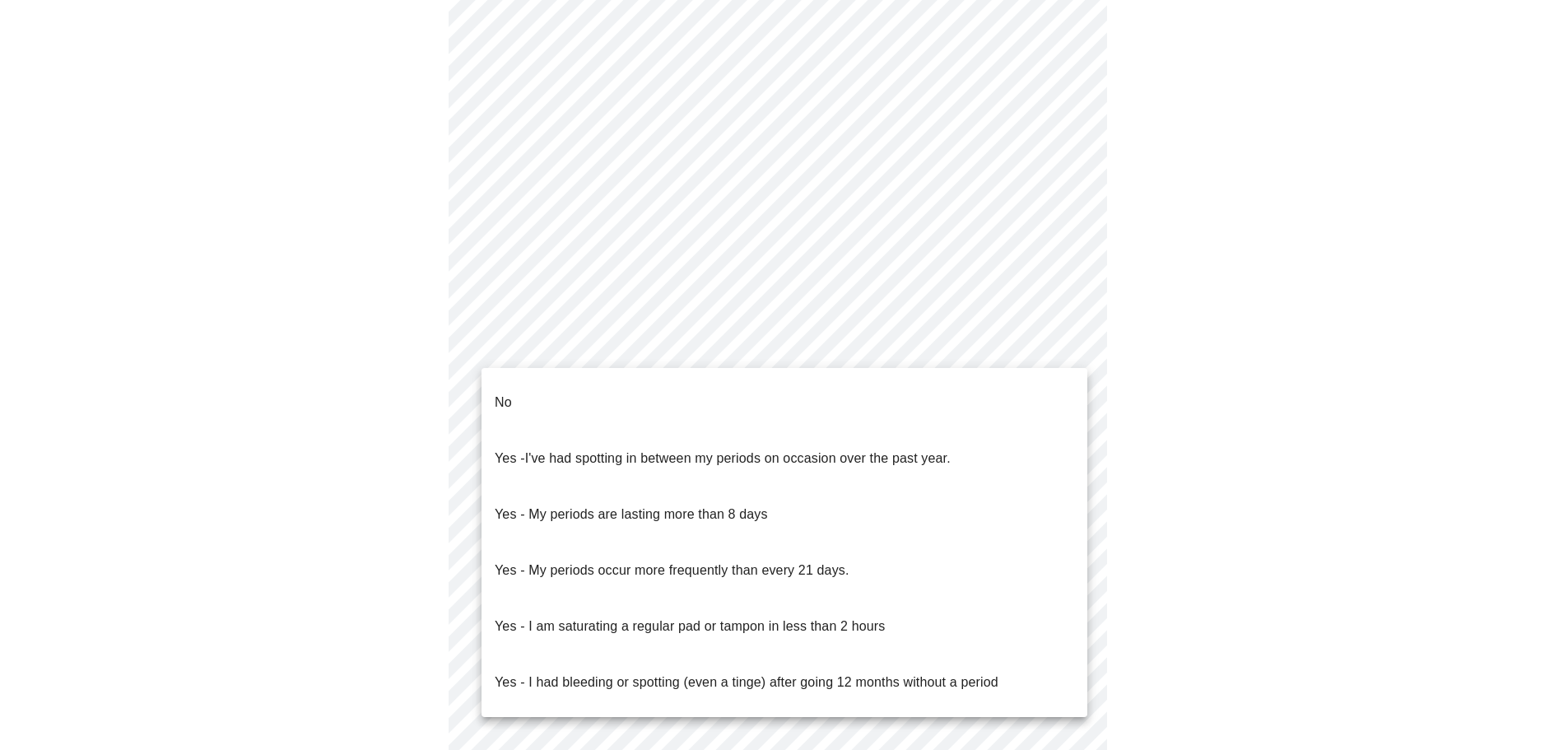
click at [779, 349] on body "MyMenopauseRx Appointments Messaging Labs Uploads Medications Community Refer a…" at bounding box center [784, 160] width 1555 height 1625
click at [507, 396] on p "No" at bounding box center [504, 403] width 18 height 20
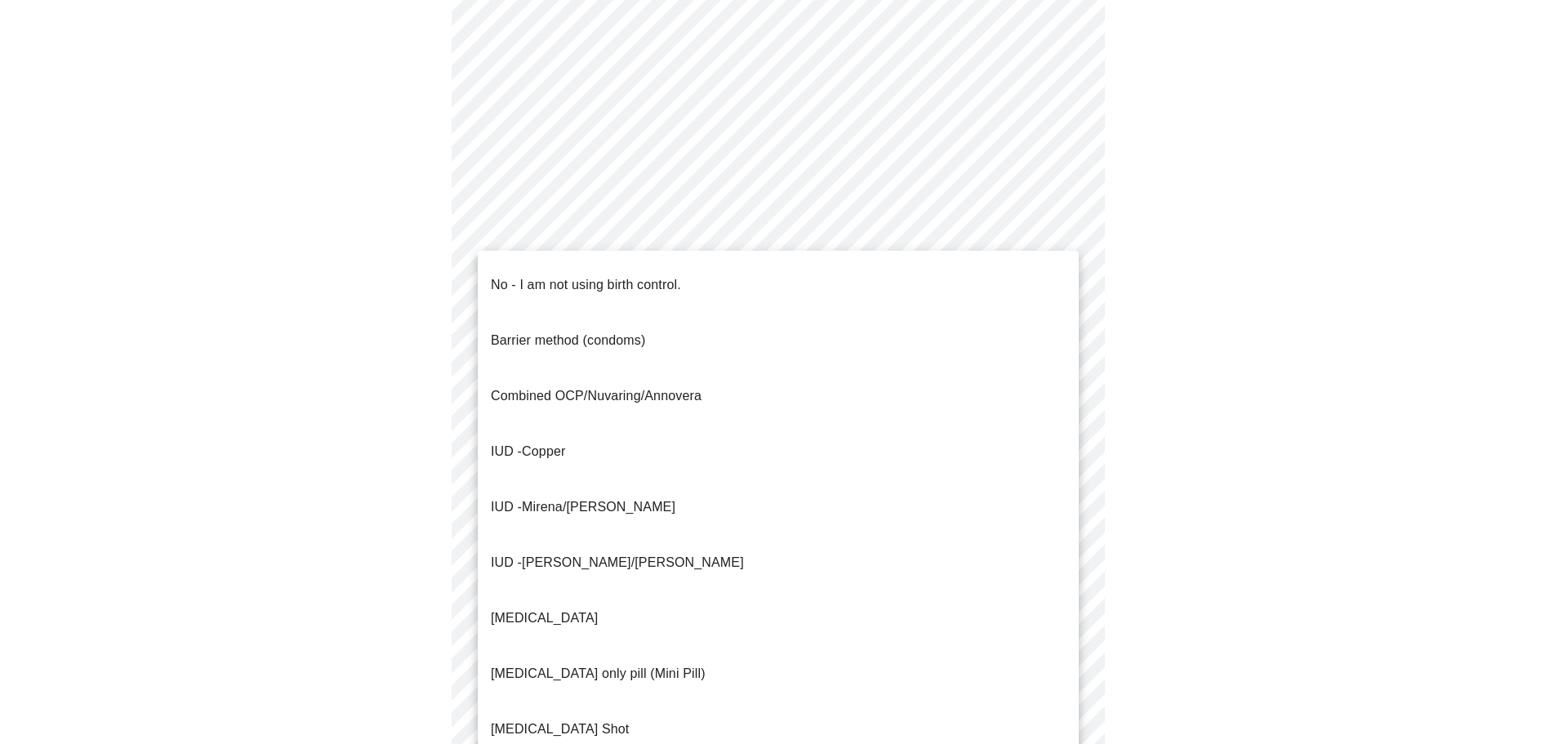
click at [637, 468] on body "MyMenopauseRx Appointments Messaging Labs Uploads Medications Community Refer a…" at bounding box center [784, 153] width 1555 height 1601
click at [512, 275] on p "No - I am not using birth control." at bounding box center [586, 285] width 190 height 19
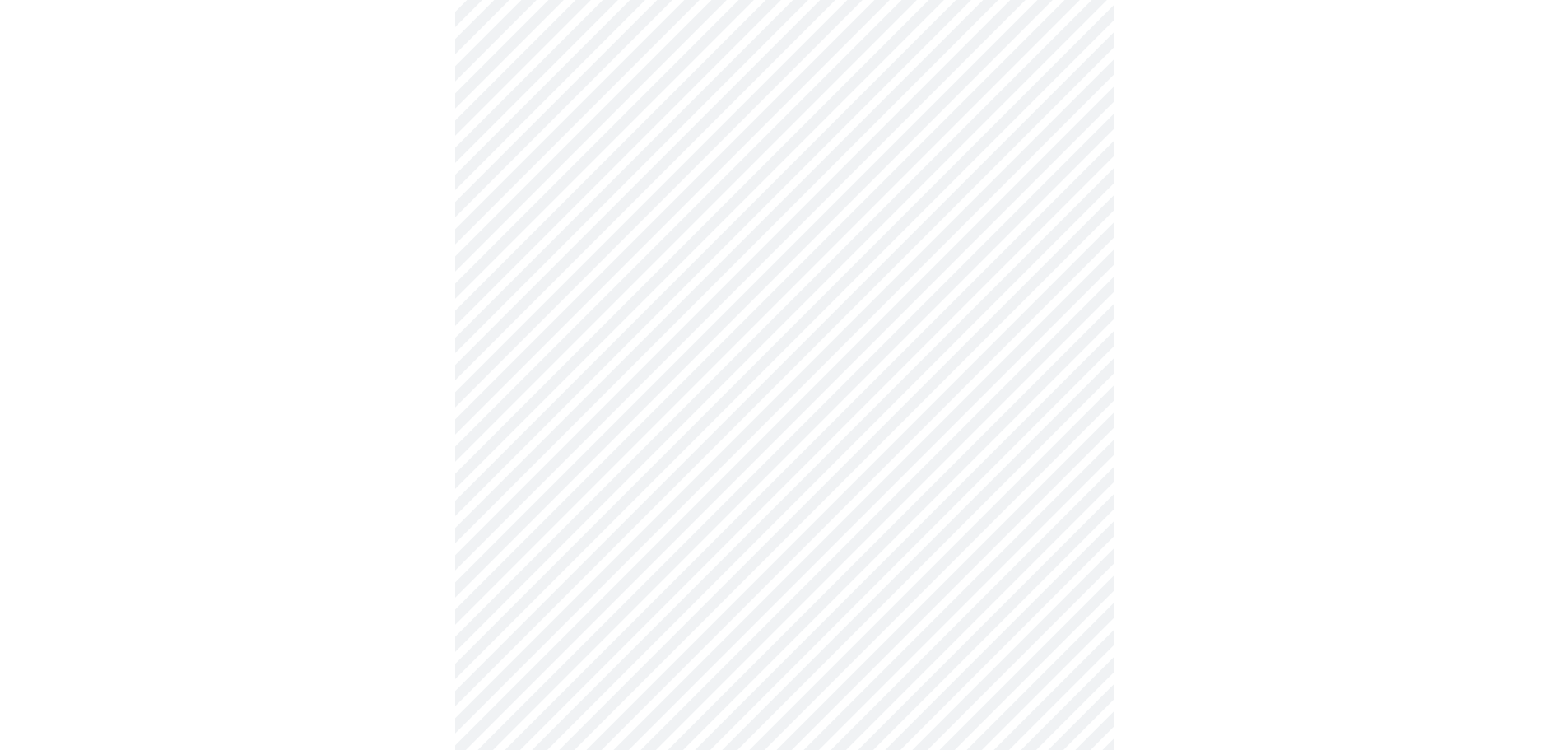
click at [728, 580] on body "MyMenopauseRx Appointments Messaging Labs Uploads Medications Community Refer a…" at bounding box center [784, 150] width 1555 height 1605
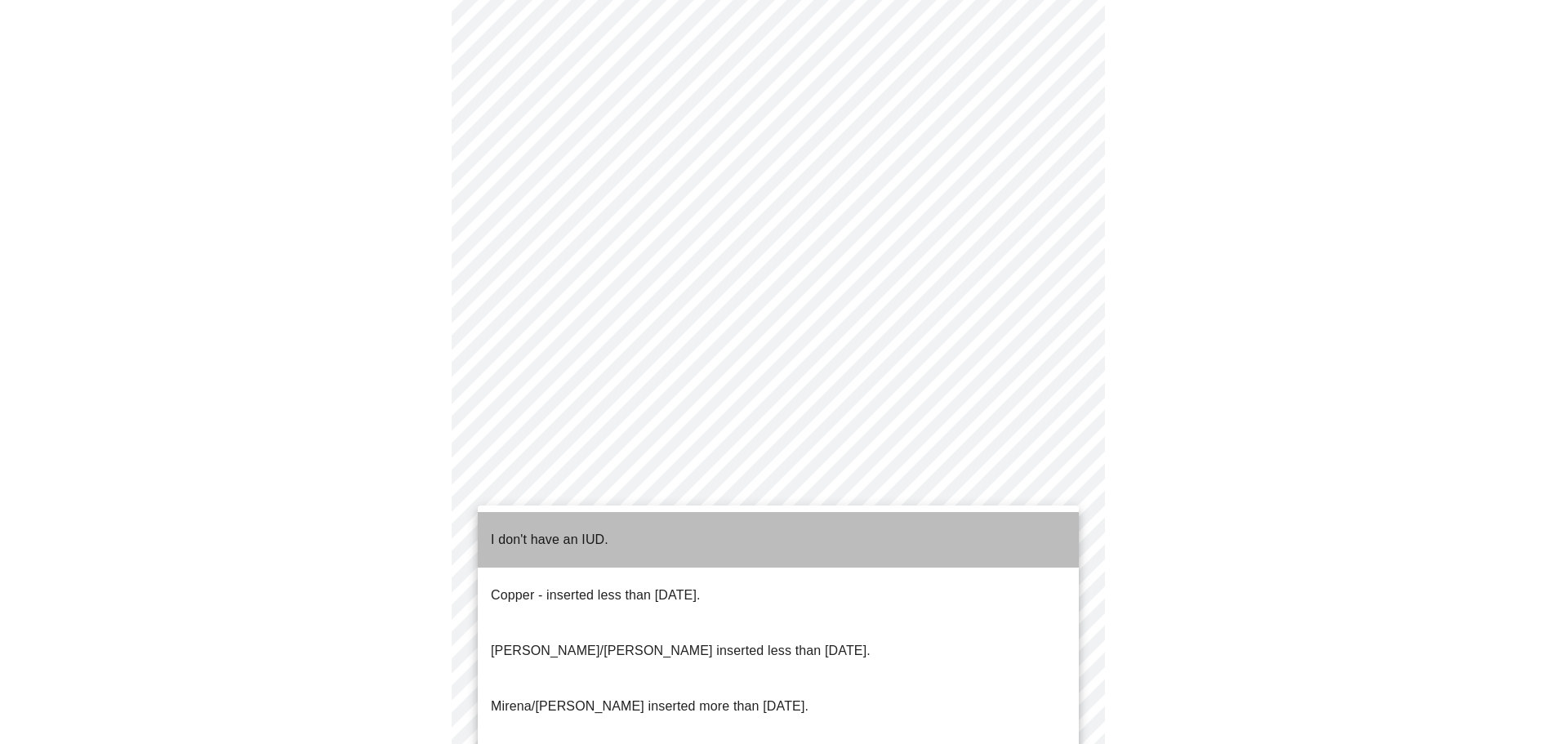
click at [557, 530] on p "I don't have an IUD." at bounding box center [549, 539] width 117 height 19
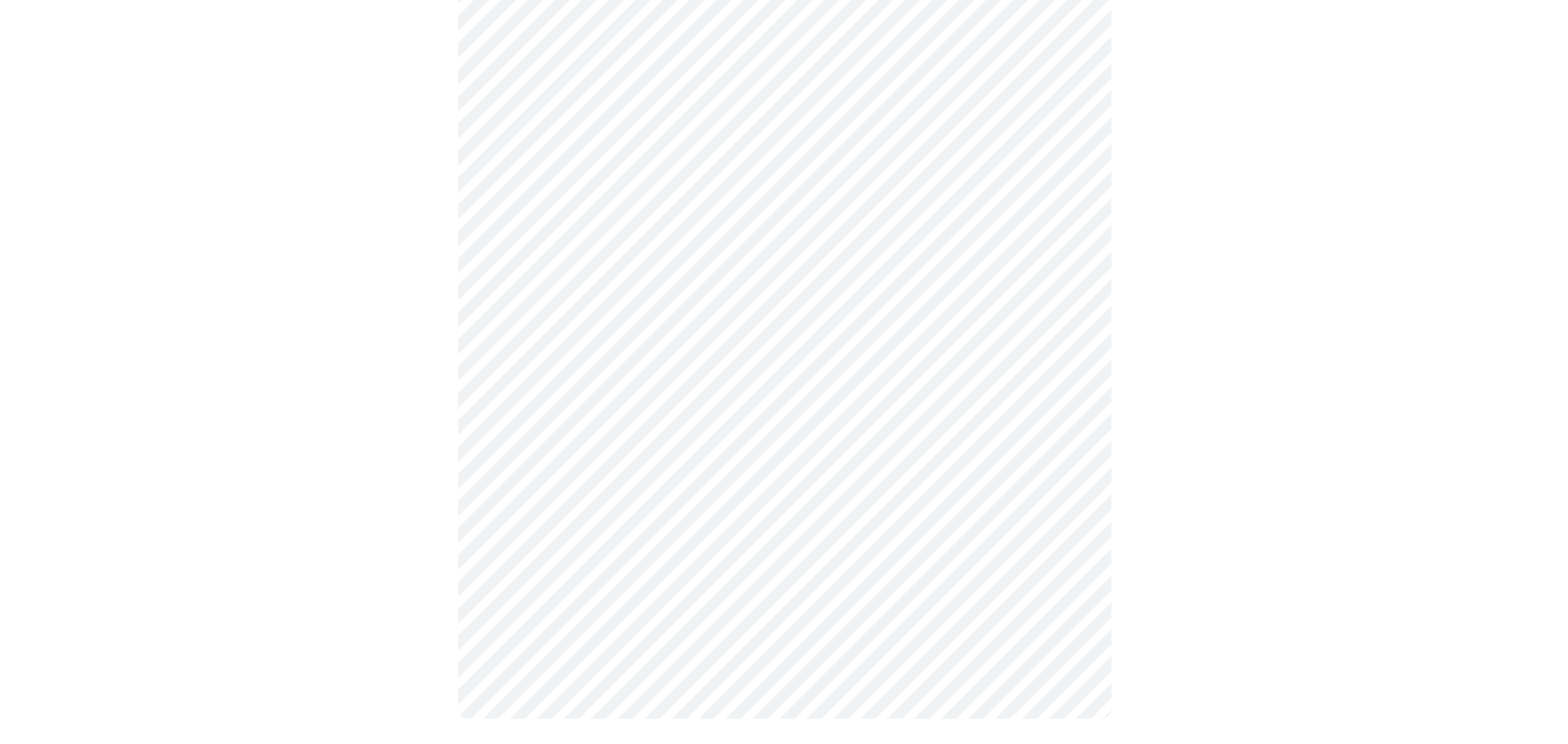
scroll to position [838, 0]
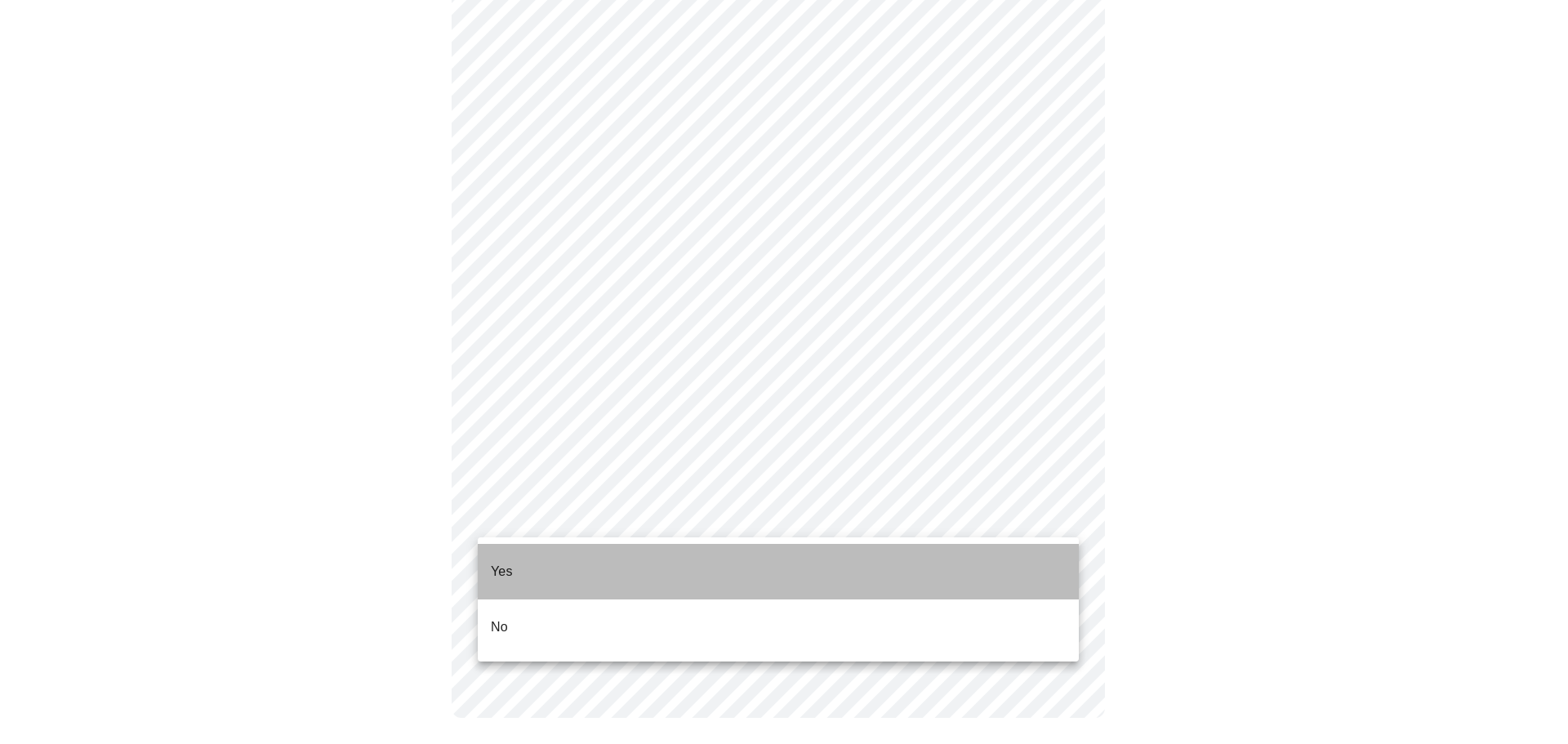
click at [529, 562] on li "Yes" at bounding box center [778, 571] width 602 height 55
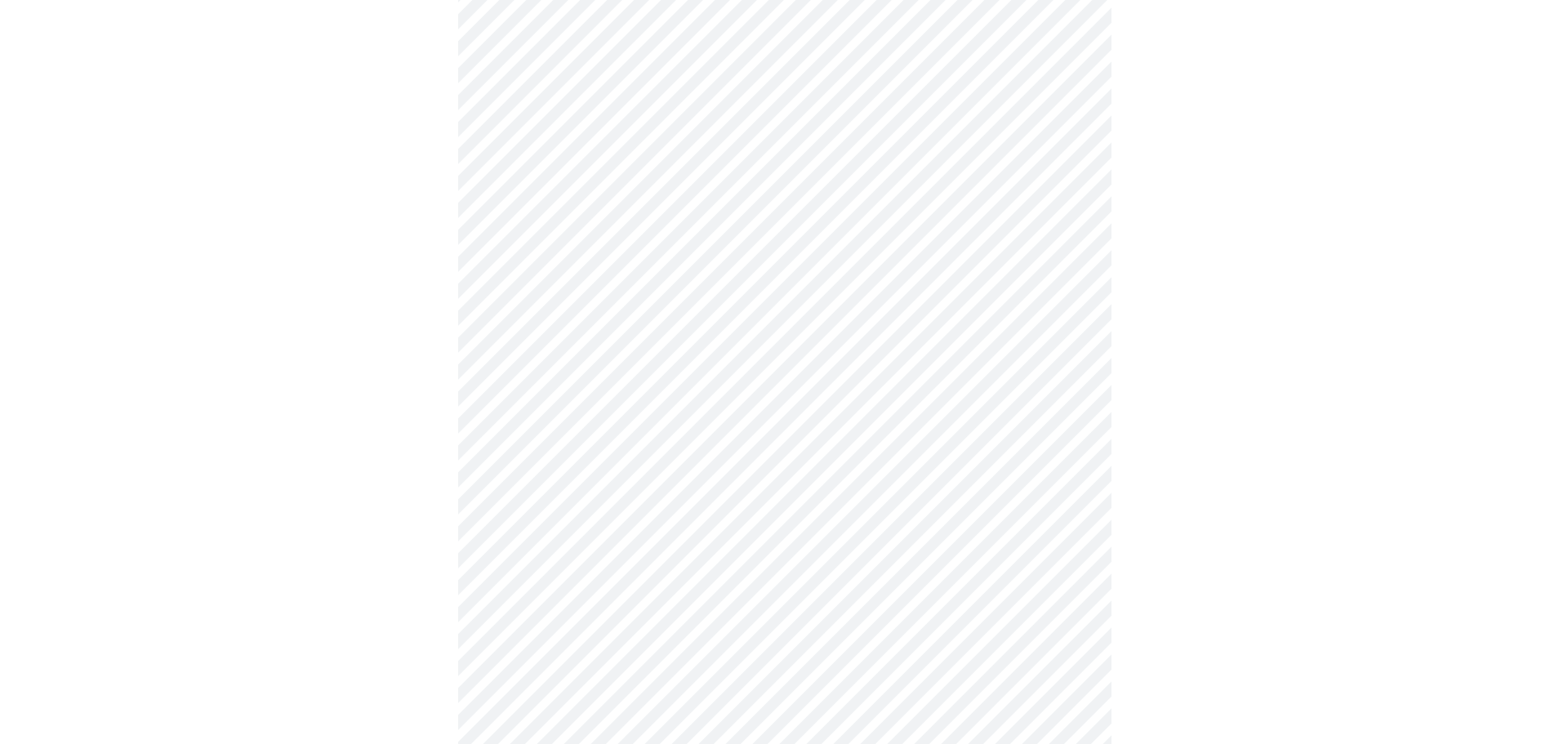
scroll to position [463, 0]
click at [792, 106] on body "MyMenopauseRx Appointments Messaging Labs Uploads Medications Community Refer a…" at bounding box center [778, 146] width 1543 height 1207
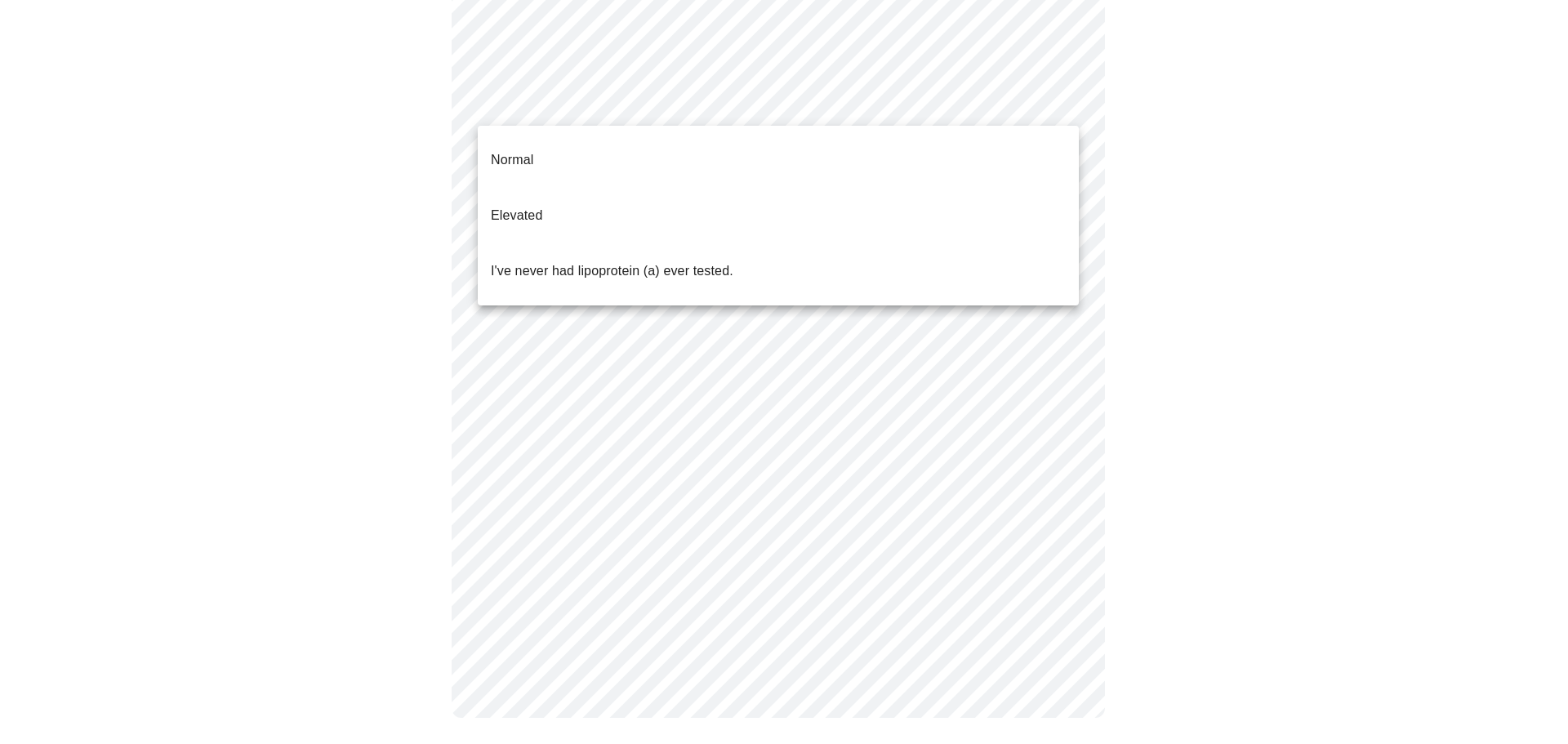
click at [554, 188] on li "Elevated" at bounding box center [778, 215] width 602 height 55
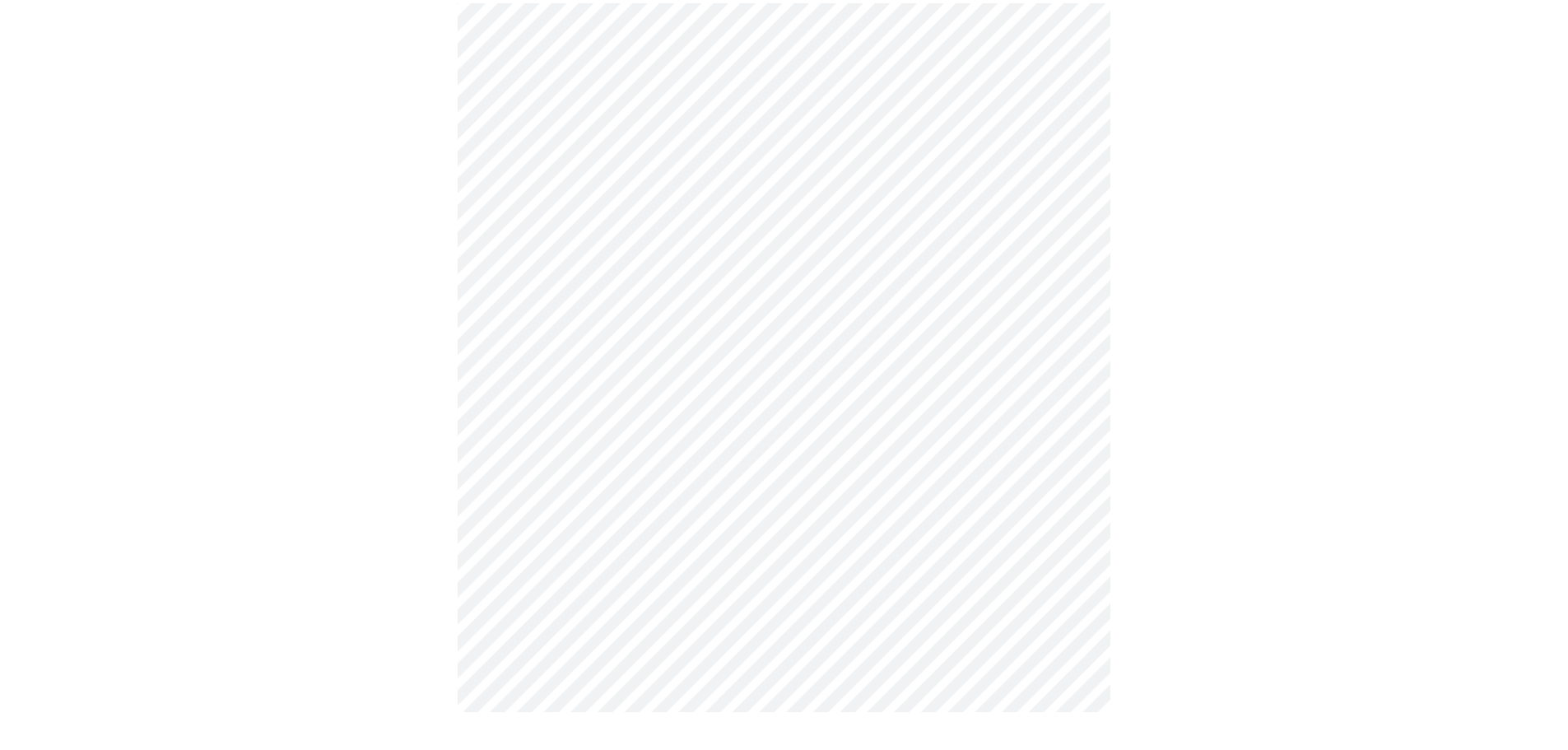
scroll to position [458, 0]
click at [823, 109] on body "MyMenopauseRx Appointments Messaging Labs Uploads Medications Community Refer a…" at bounding box center [790, 153] width 1568 height 1208
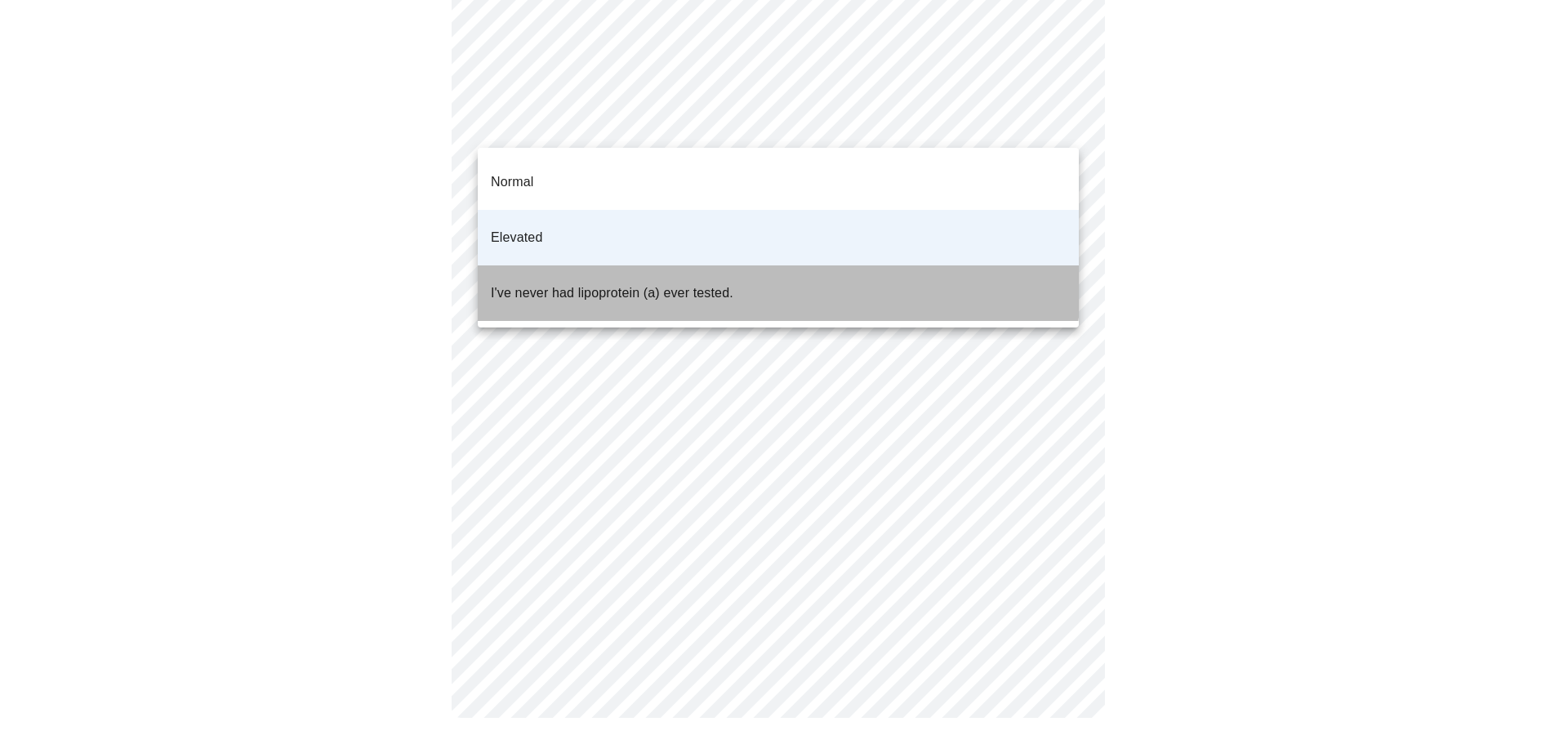
click at [620, 266] on li "I've never had lipoprotein (a) ever tested." at bounding box center [778, 293] width 602 height 55
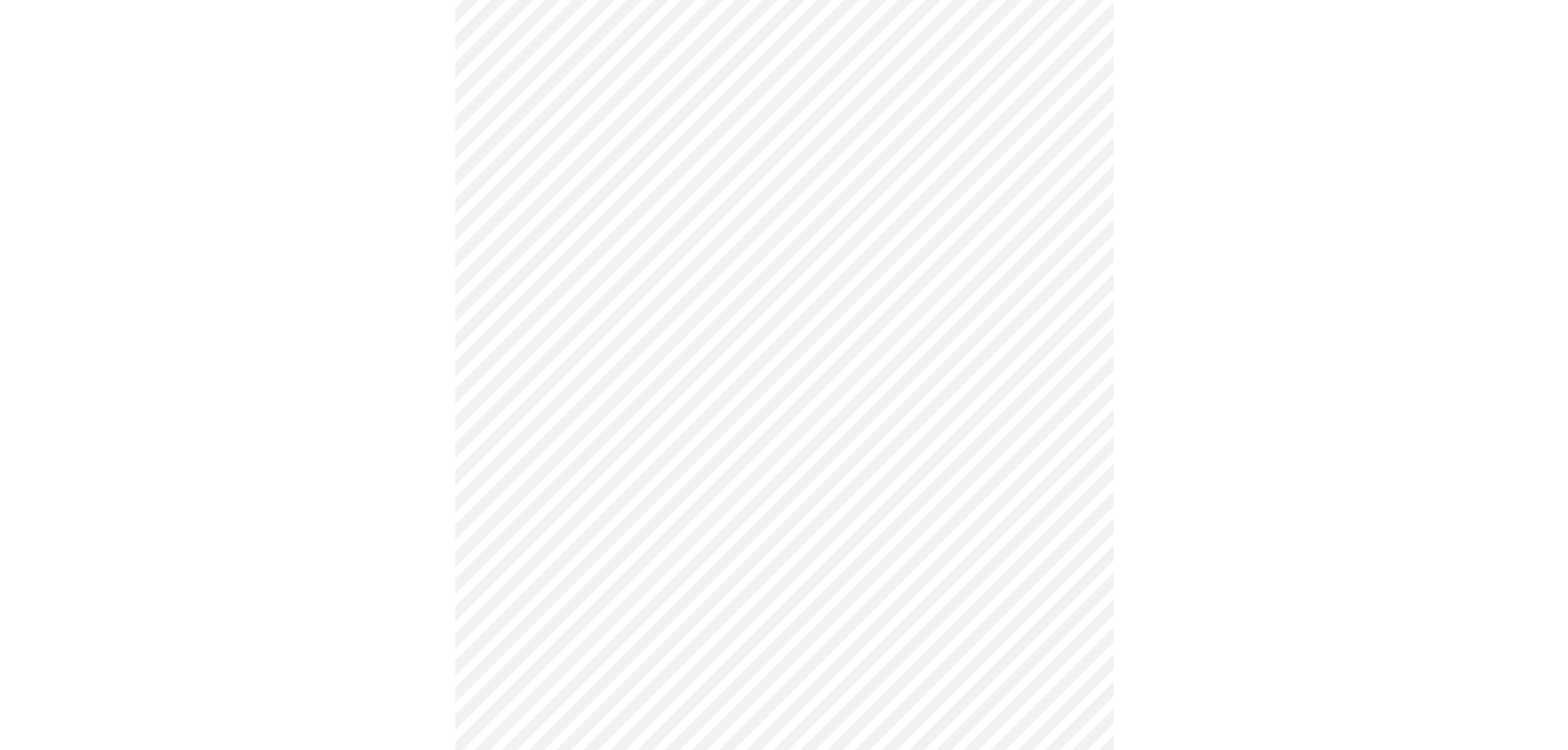
scroll to position [4362, 0]
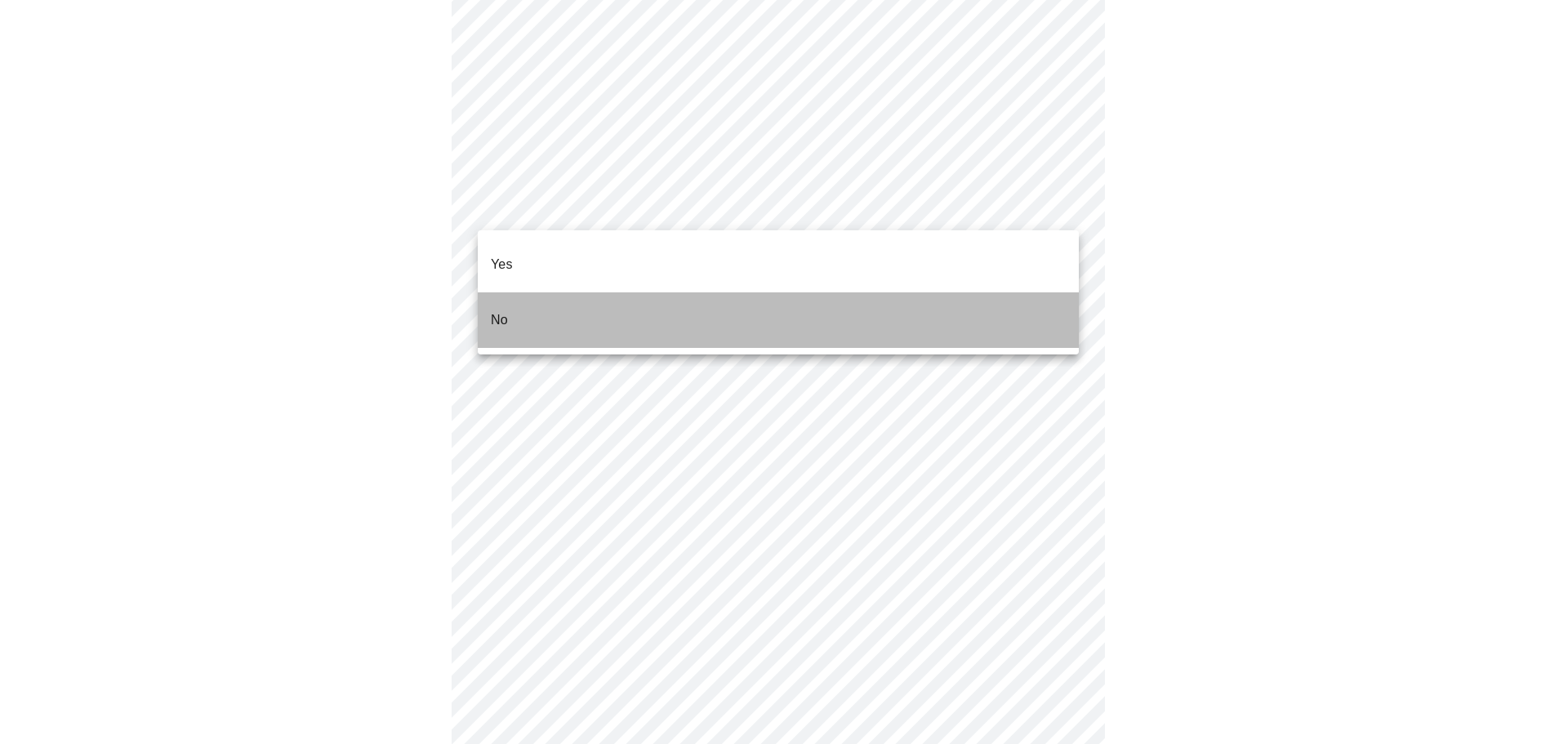
click at [506, 310] on p "No" at bounding box center [500, 320] width 17 height 19
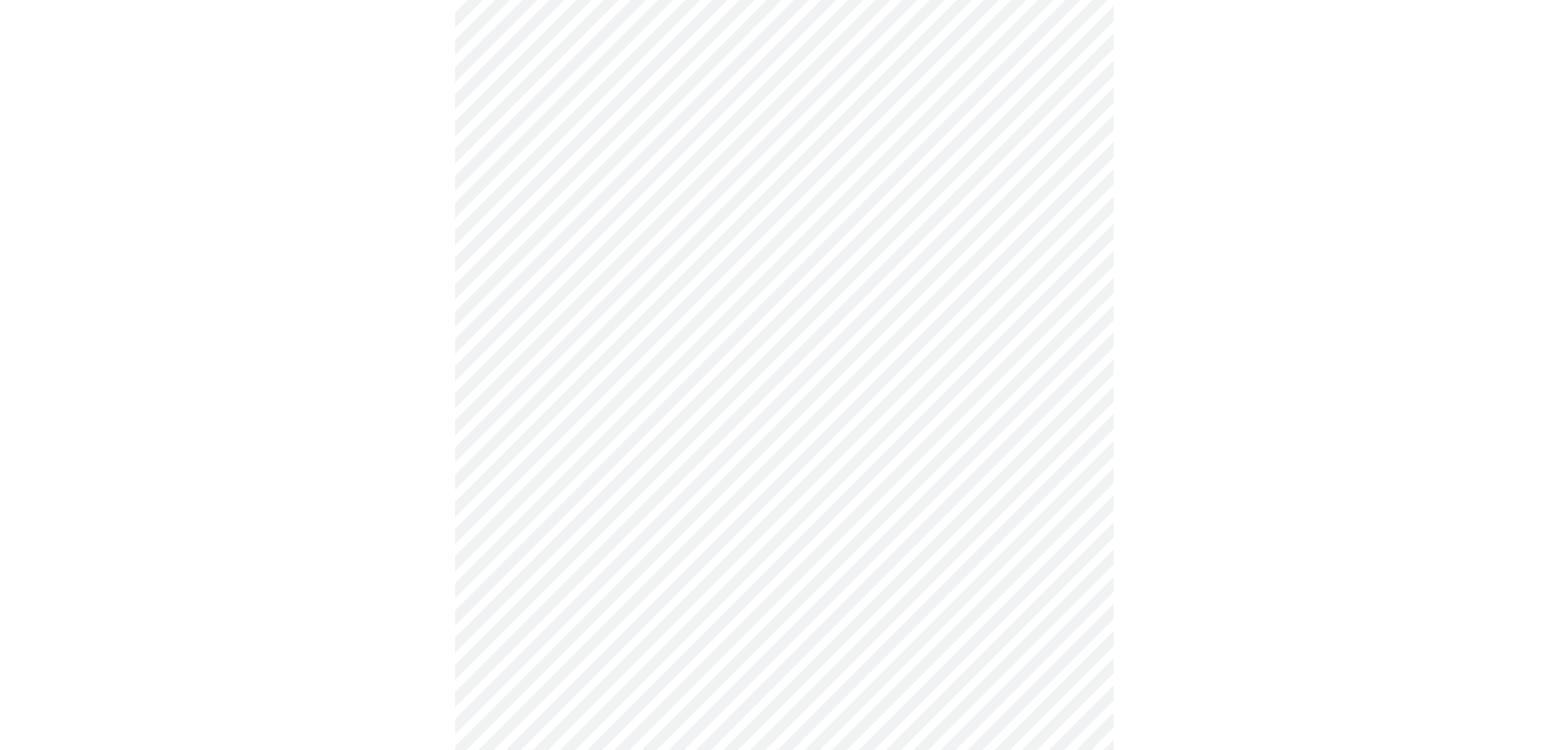
scroll to position [669, 0]
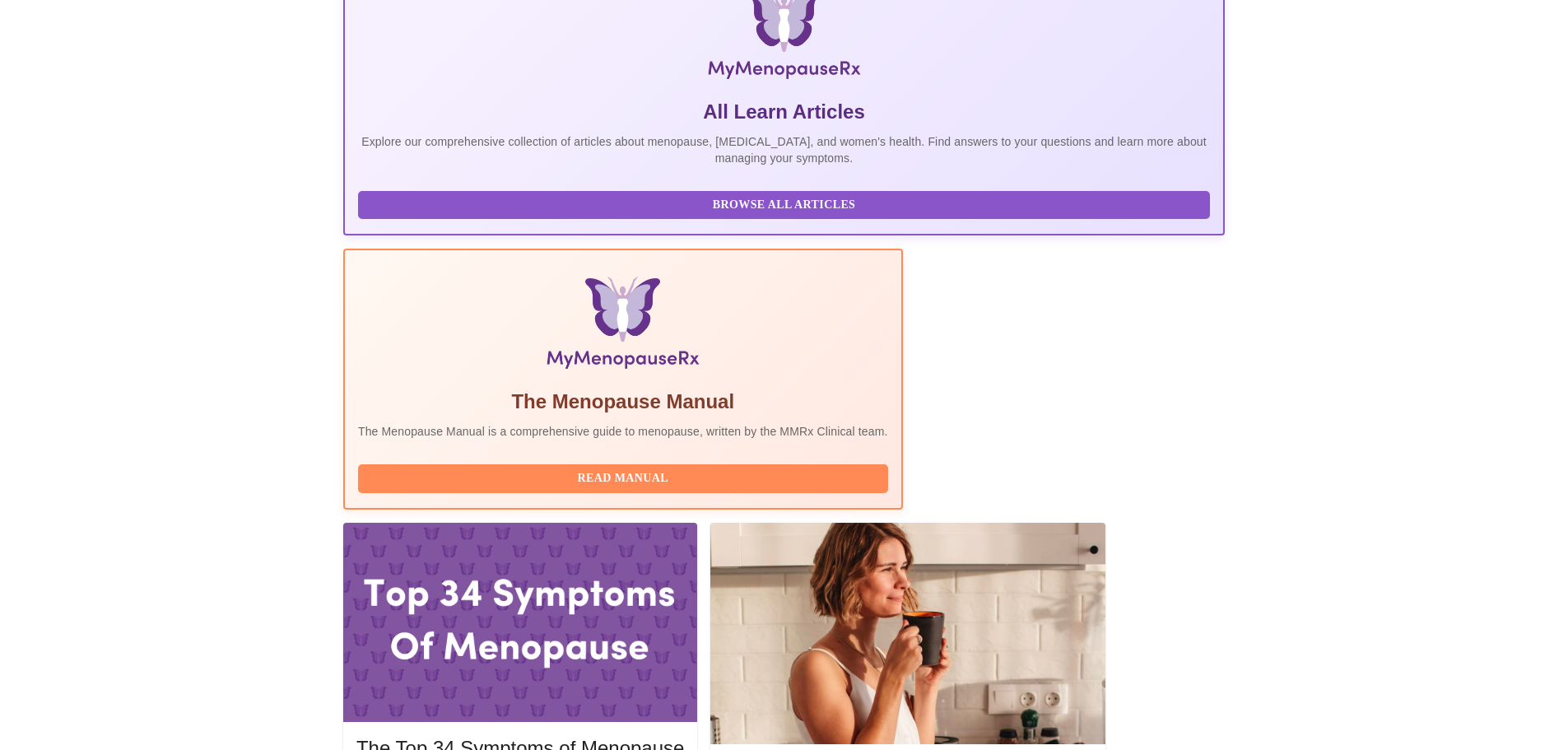
scroll to position [247, 0]
